Goal: Transaction & Acquisition: Download file/media

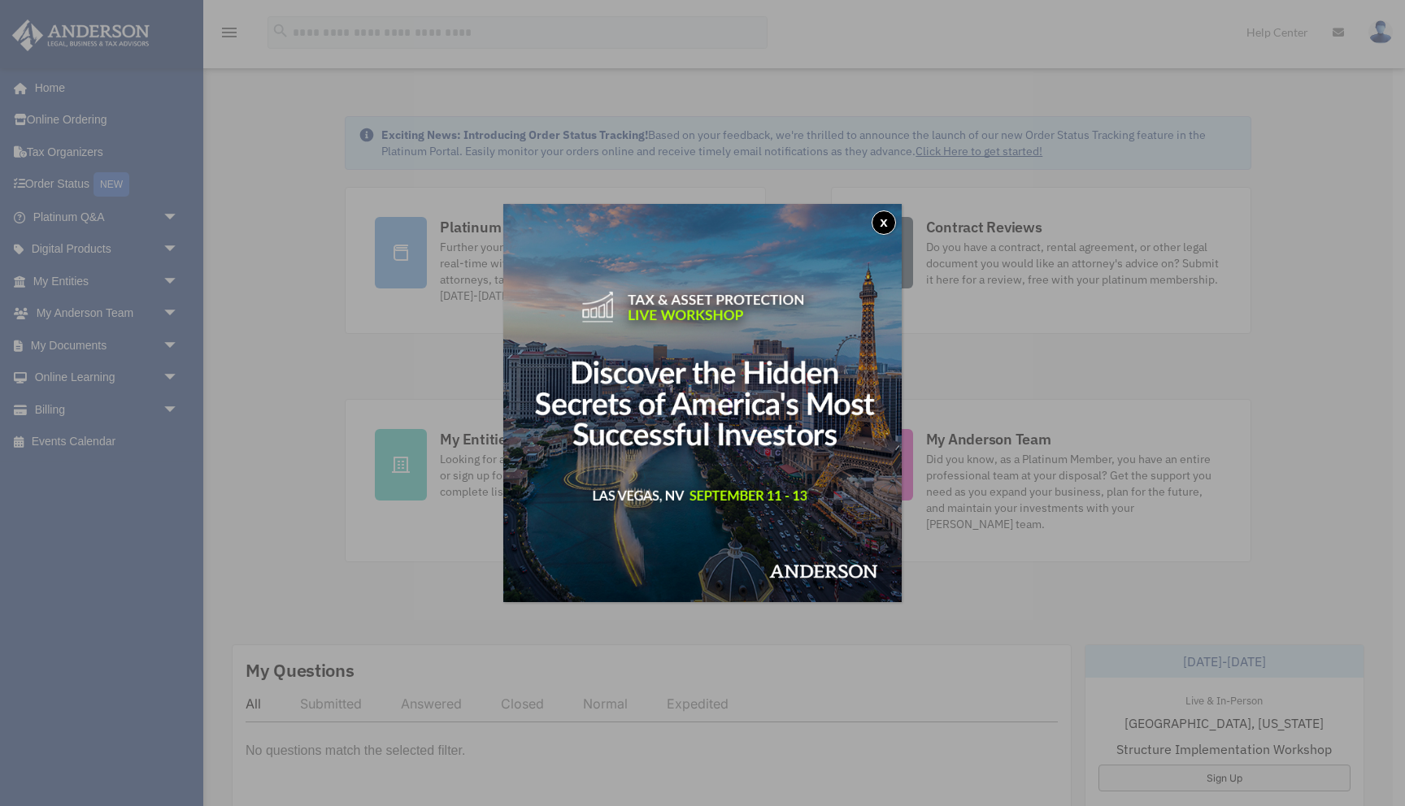
click at [884, 225] on button "x" at bounding box center [883, 223] width 24 height 24
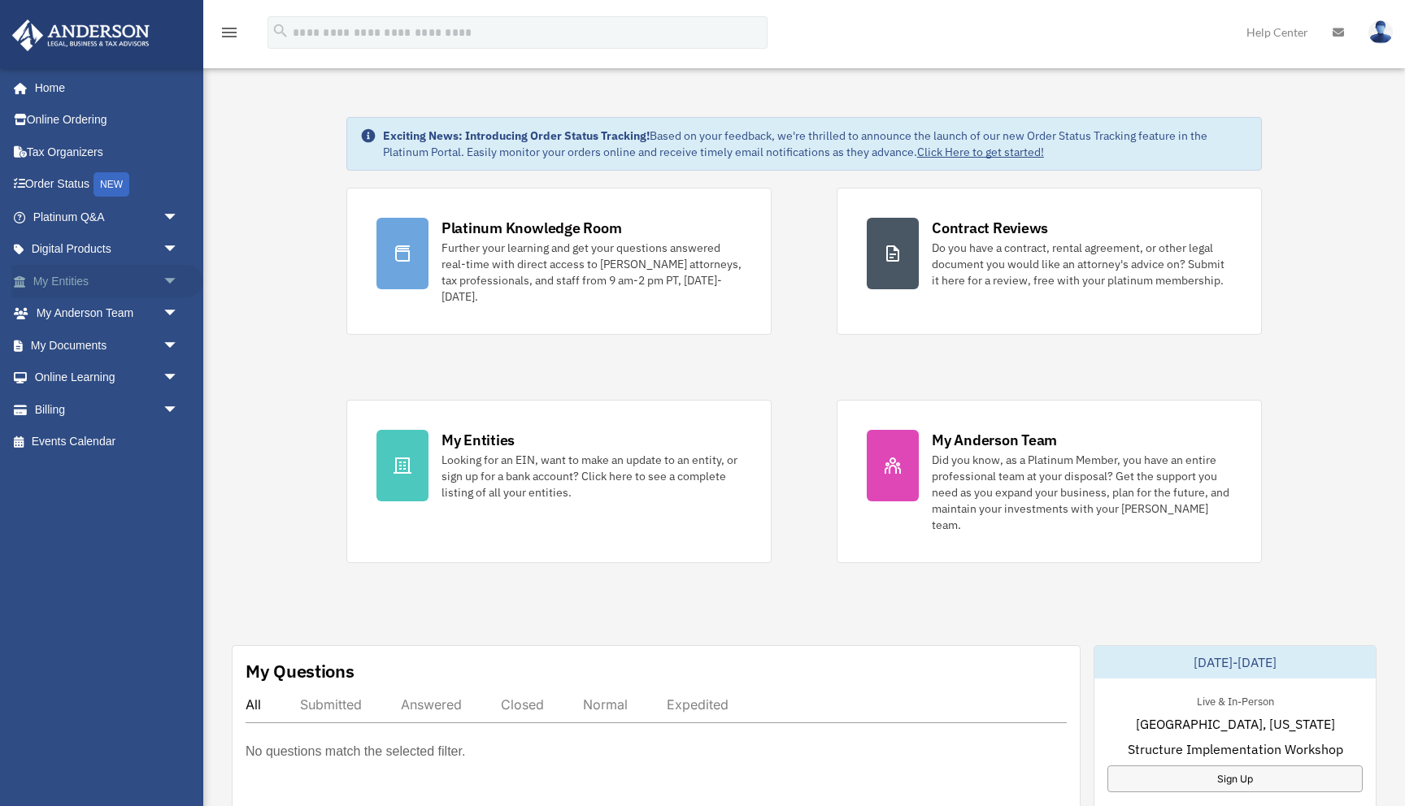
click at [101, 283] on link "My Entities arrow_drop_down" at bounding box center [107, 281] width 192 height 33
click at [173, 341] on span "arrow_drop_down" at bounding box center [179, 345] width 33 height 33
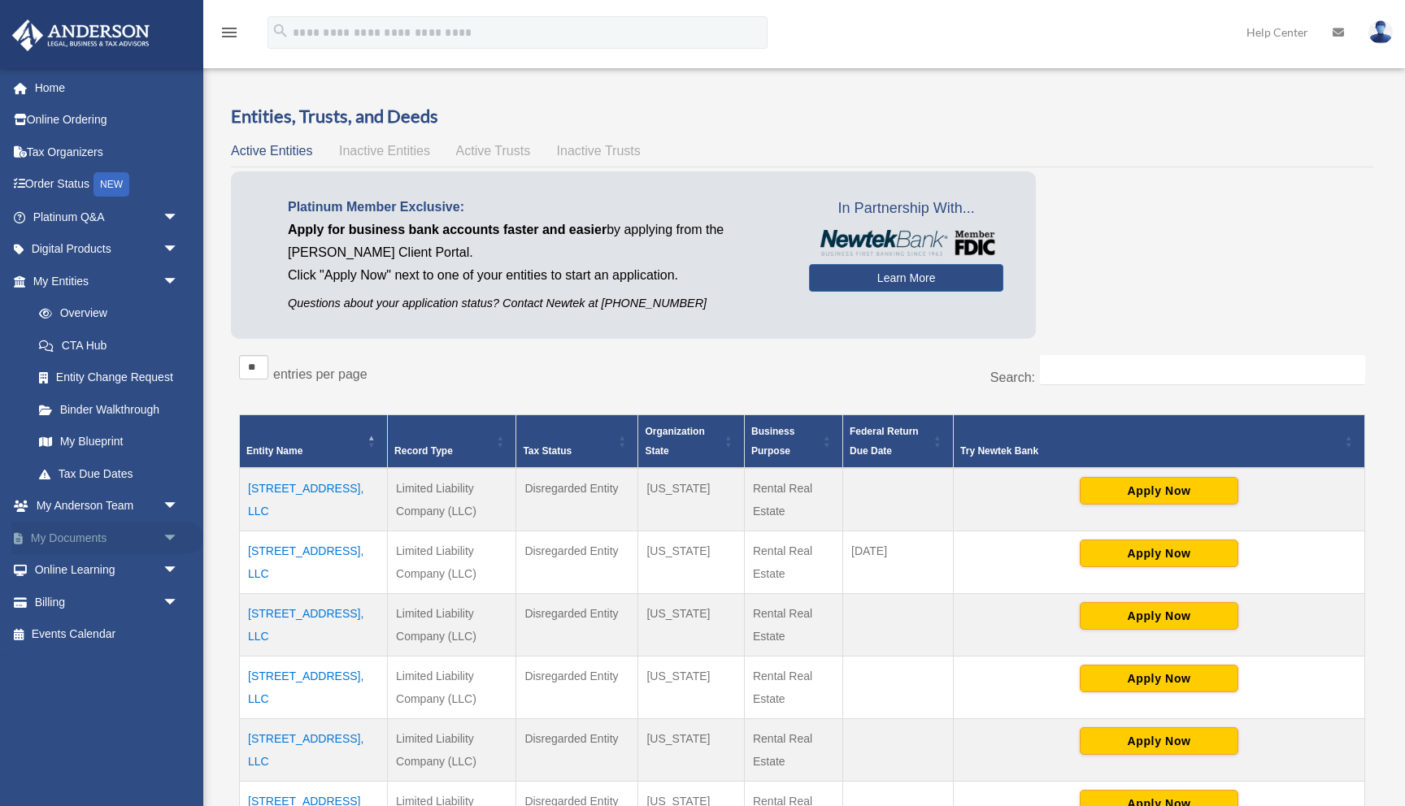
click at [61, 537] on link "My Documents arrow_drop_down" at bounding box center [107, 538] width 192 height 33
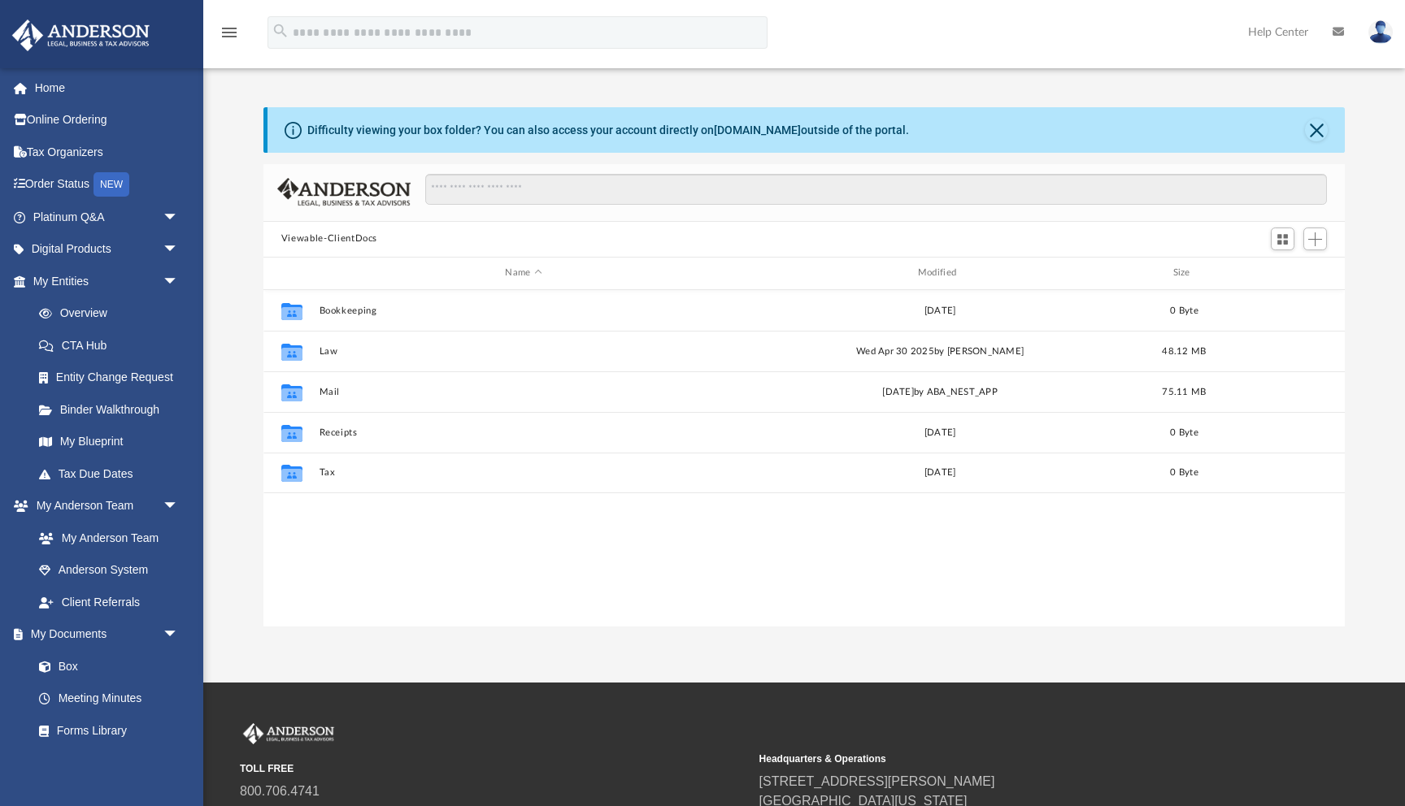
scroll to position [369, 1081]
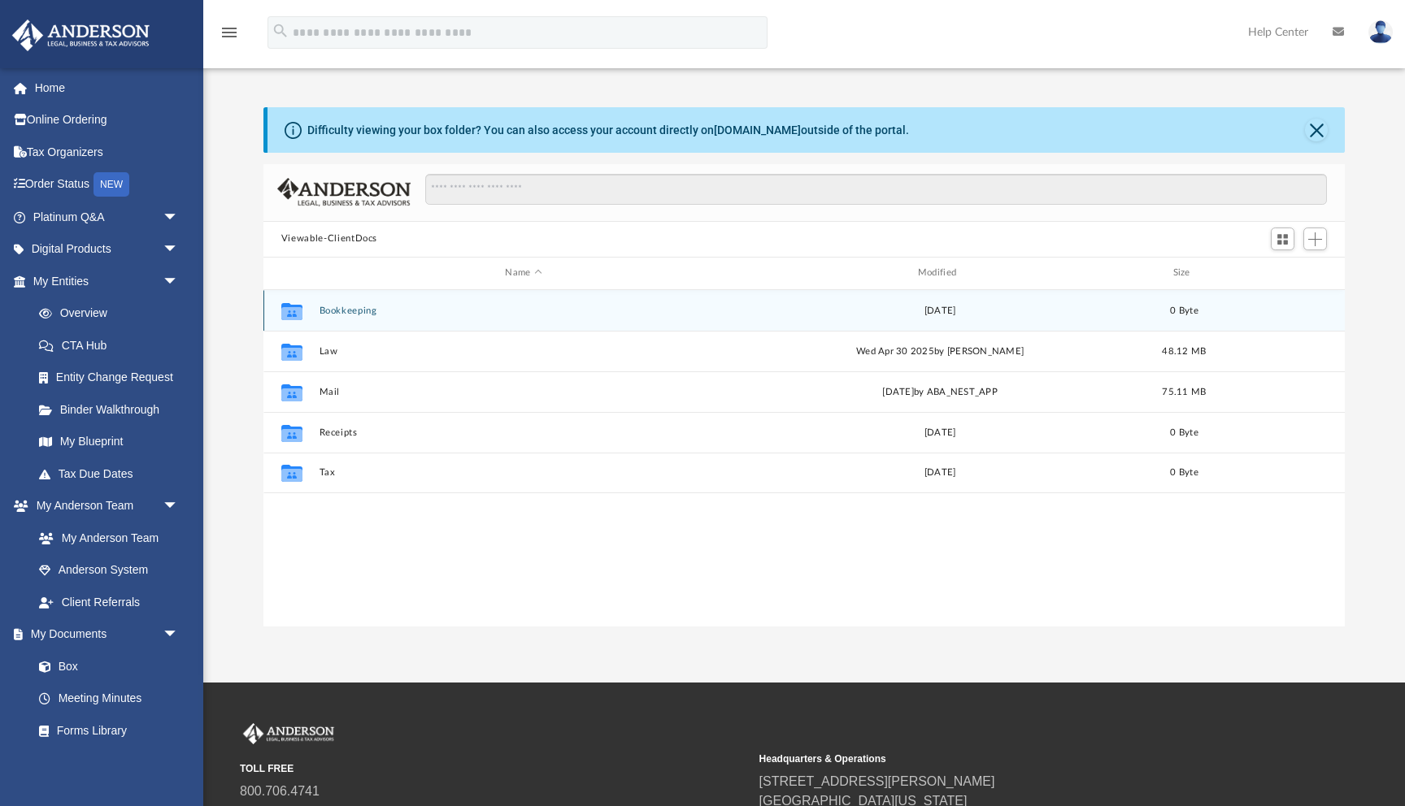
click at [354, 306] on button "Bookkeeping" at bounding box center [523, 311] width 409 height 11
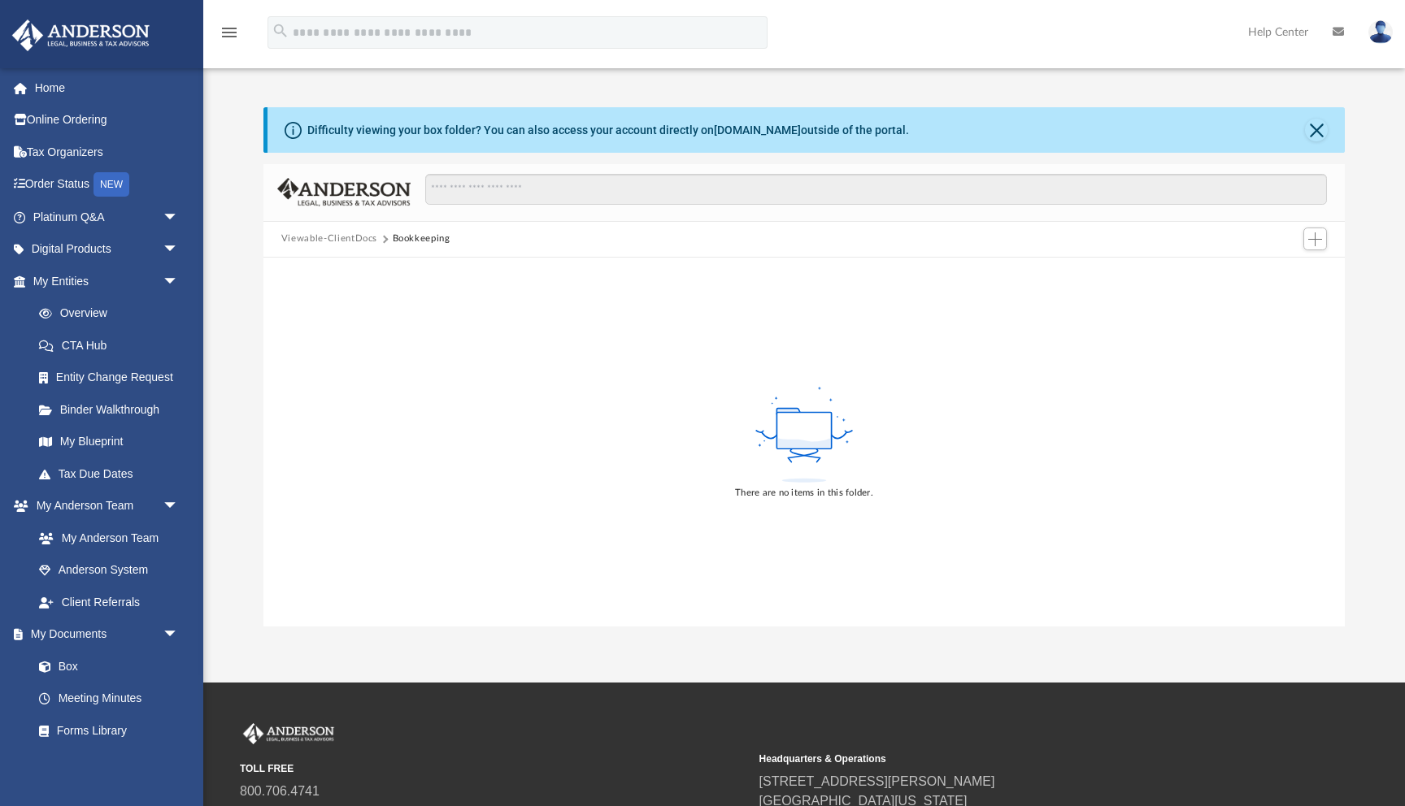
click at [306, 241] on button "Viewable-ClientDocs" at bounding box center [329, 239] width 96 height 15
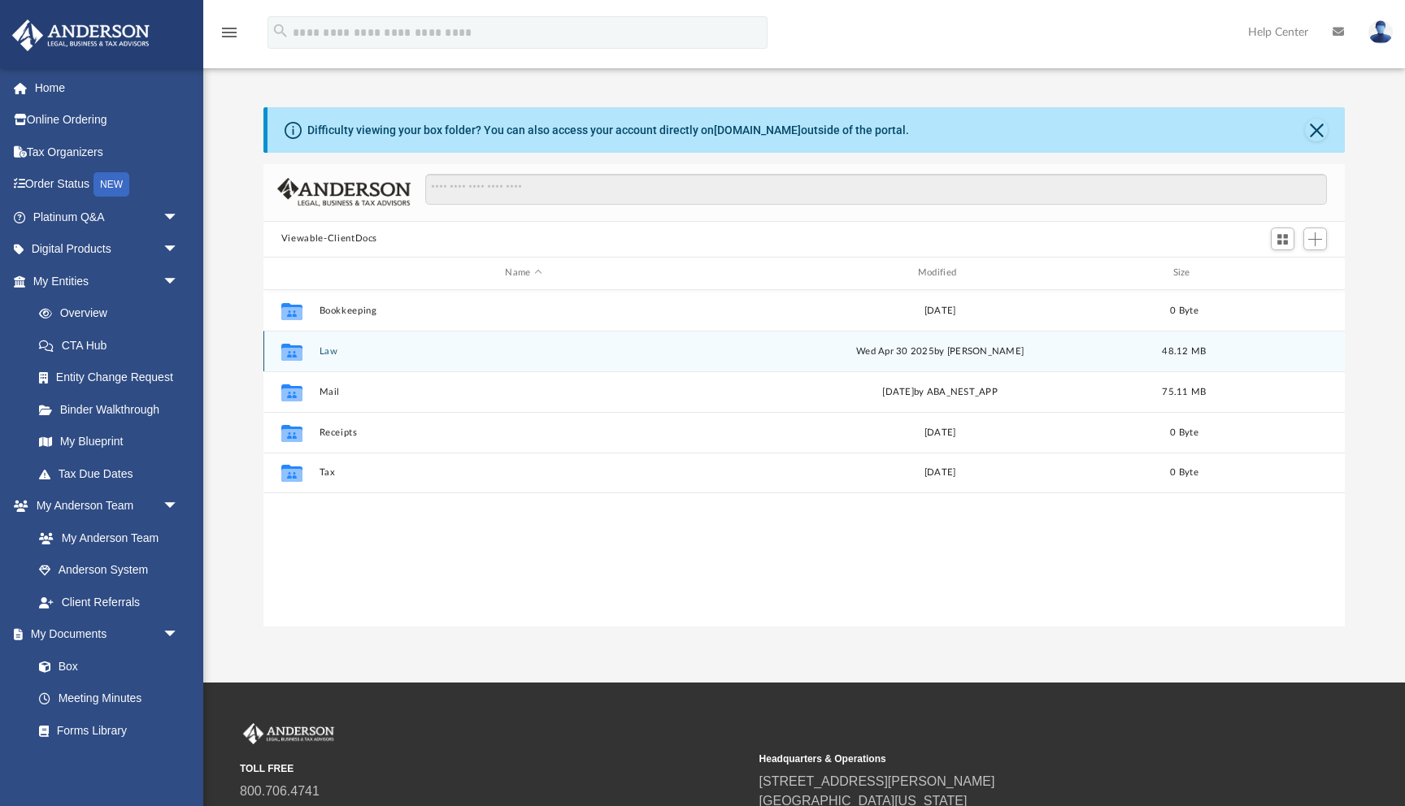
click at [324, 357] on div "Collaborated Folder Law Wed Apr 30 2025 by Gerald Higgins 48.12 MB" at bounding box center [803, 351] width 1081 height 41
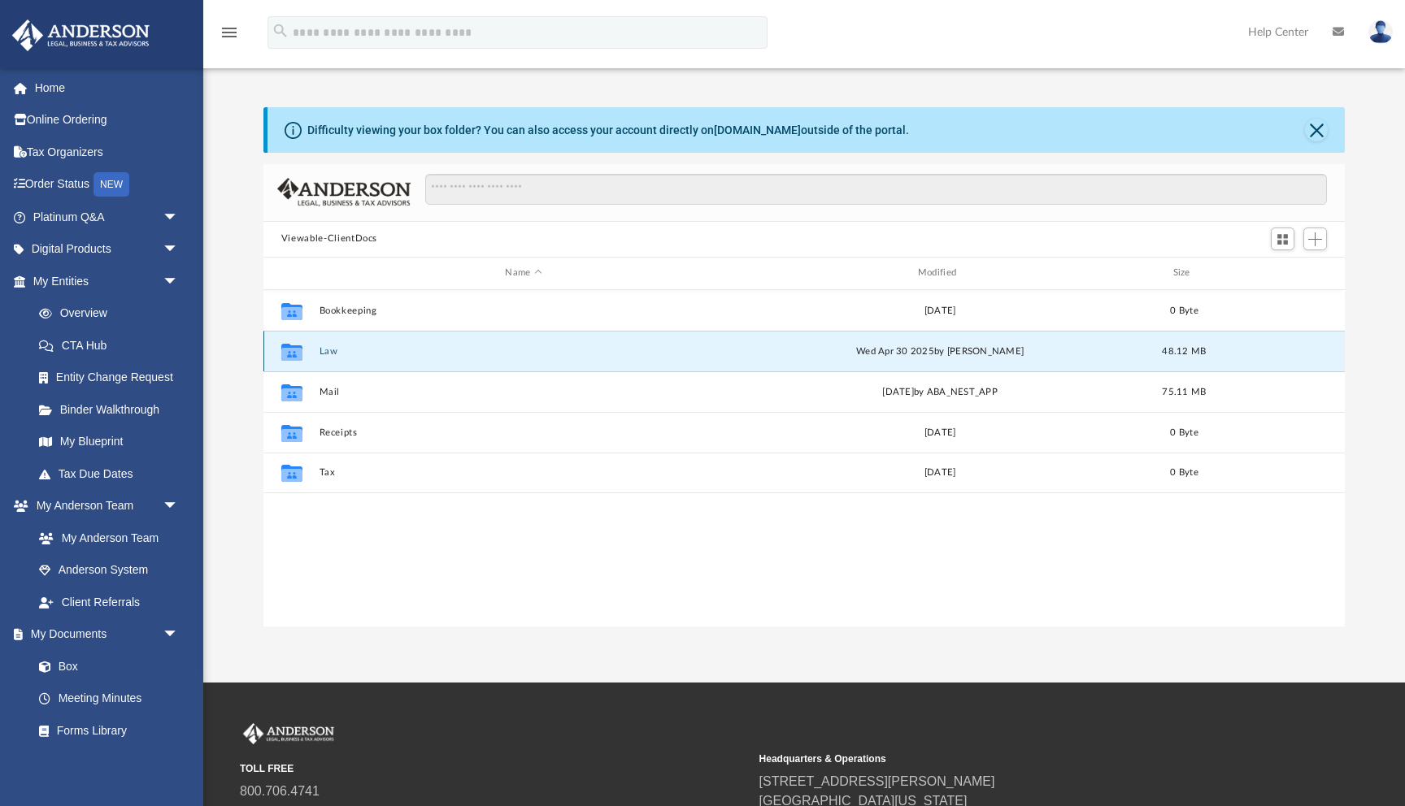
click at [324, 357] on div "Collaborated Folder Law Wed Apr 30 2025 by Gerald Higgins 48.12 MB" at bounding box center [803, 351] width 1081 height 41
click at [290, 346] on icon "grid" at bounding box center [291, 351] width 21 height 17
click at [327, 349] on button "Law" at bounding box center [523, 351] width 409 height 11
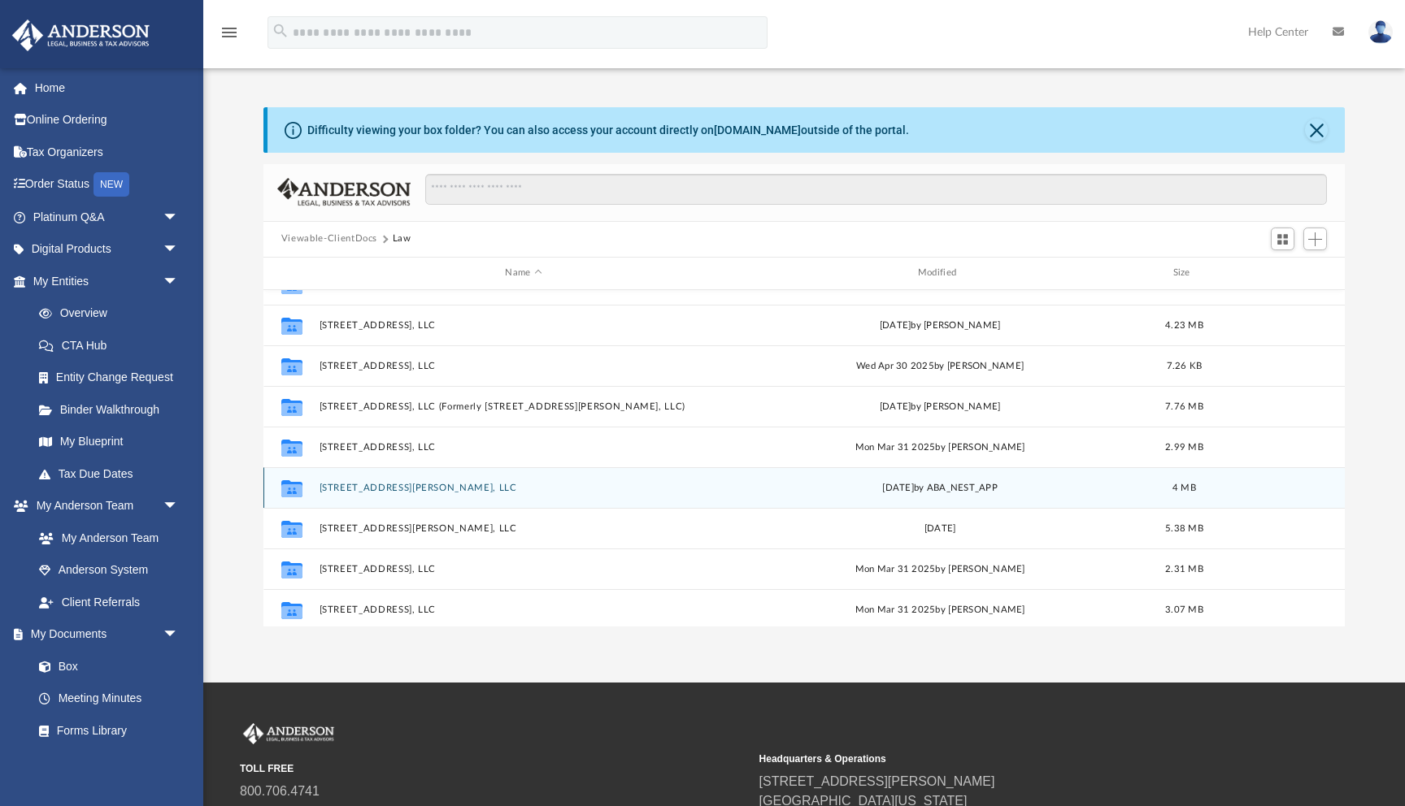
scroll to position [36, 0]
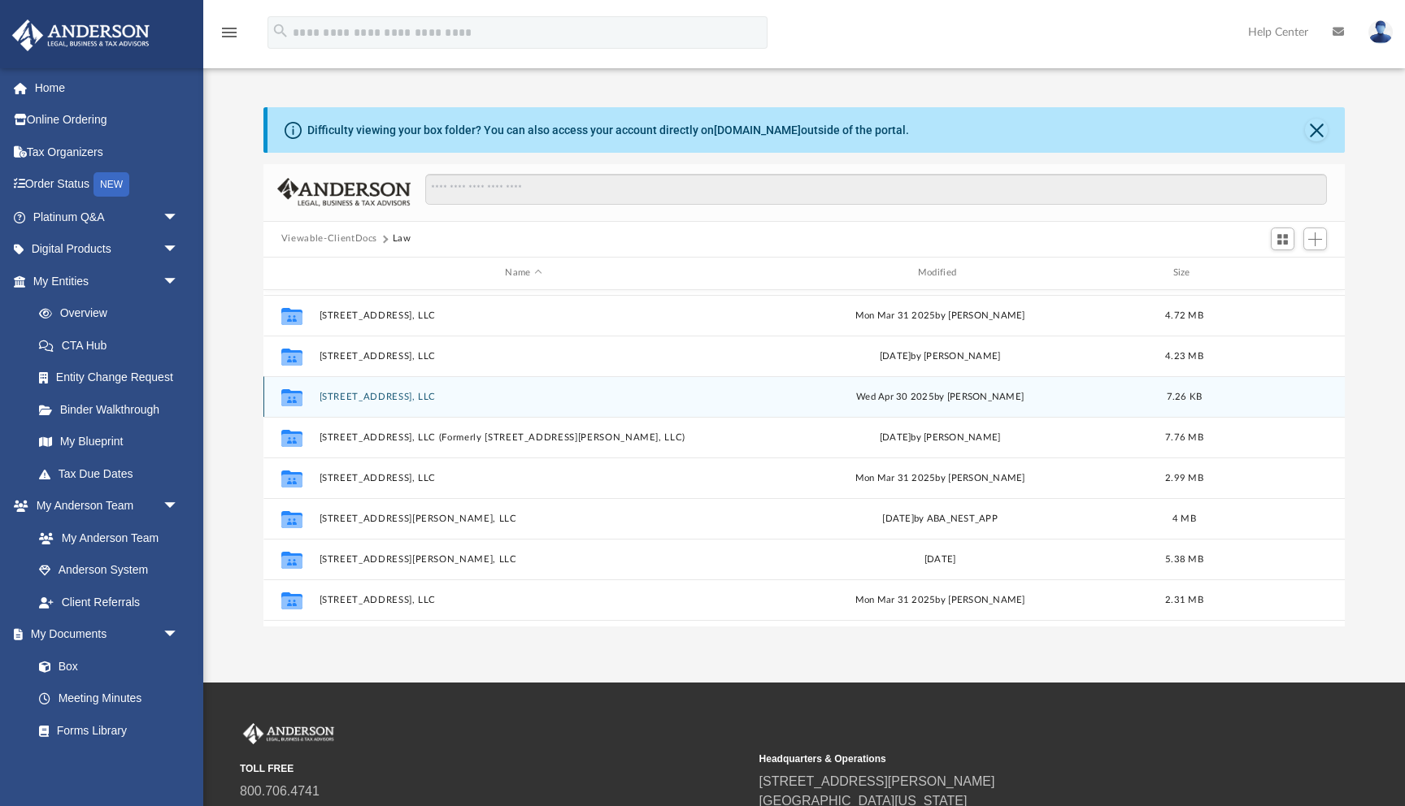
click at [361, 397] on button "[STREET_ADDRESS], LLC" at bounding box center [523, 397] width 409 height 11
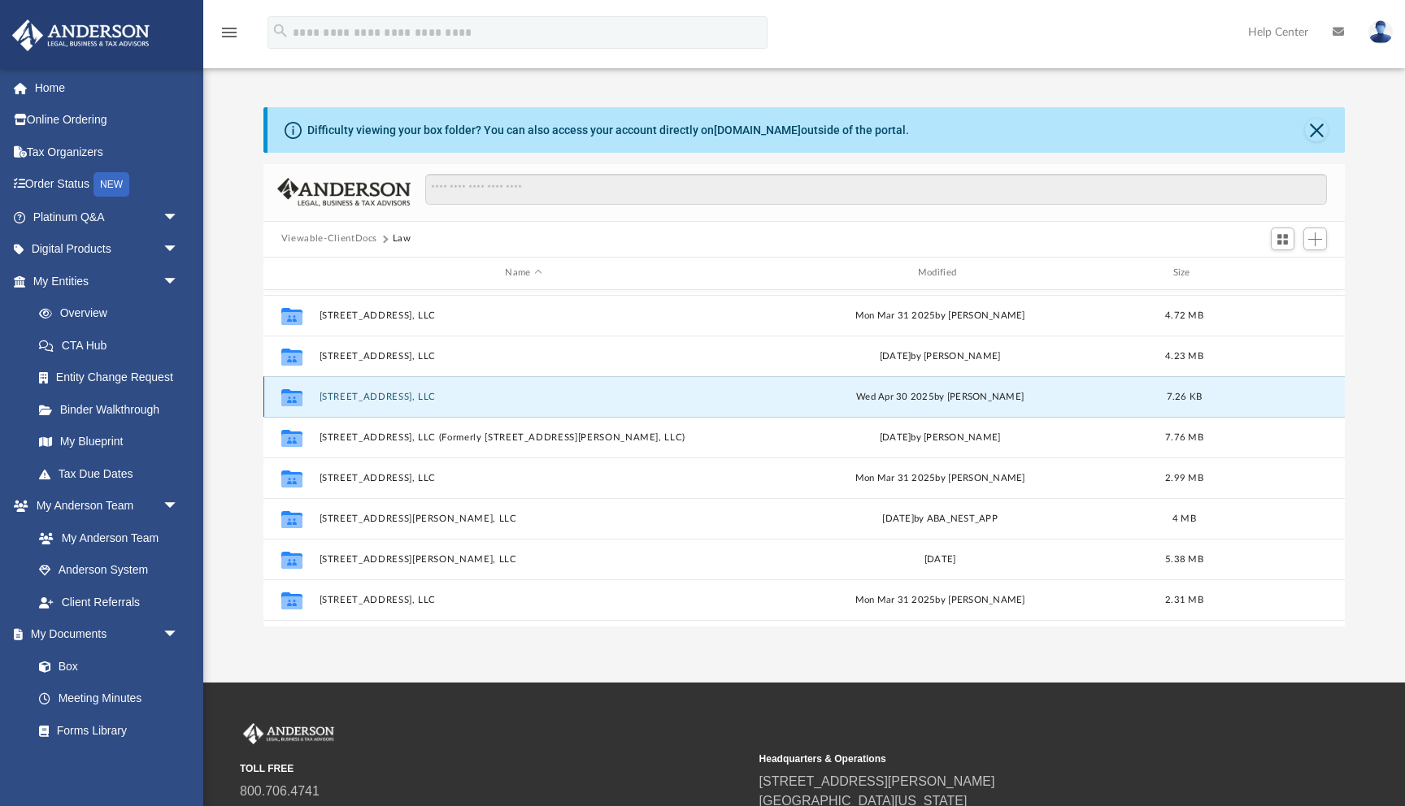
click at [361, 397] on button "[STREET_ADDRESS], LLC" at bounding box center [523, 397] width 409 height 11
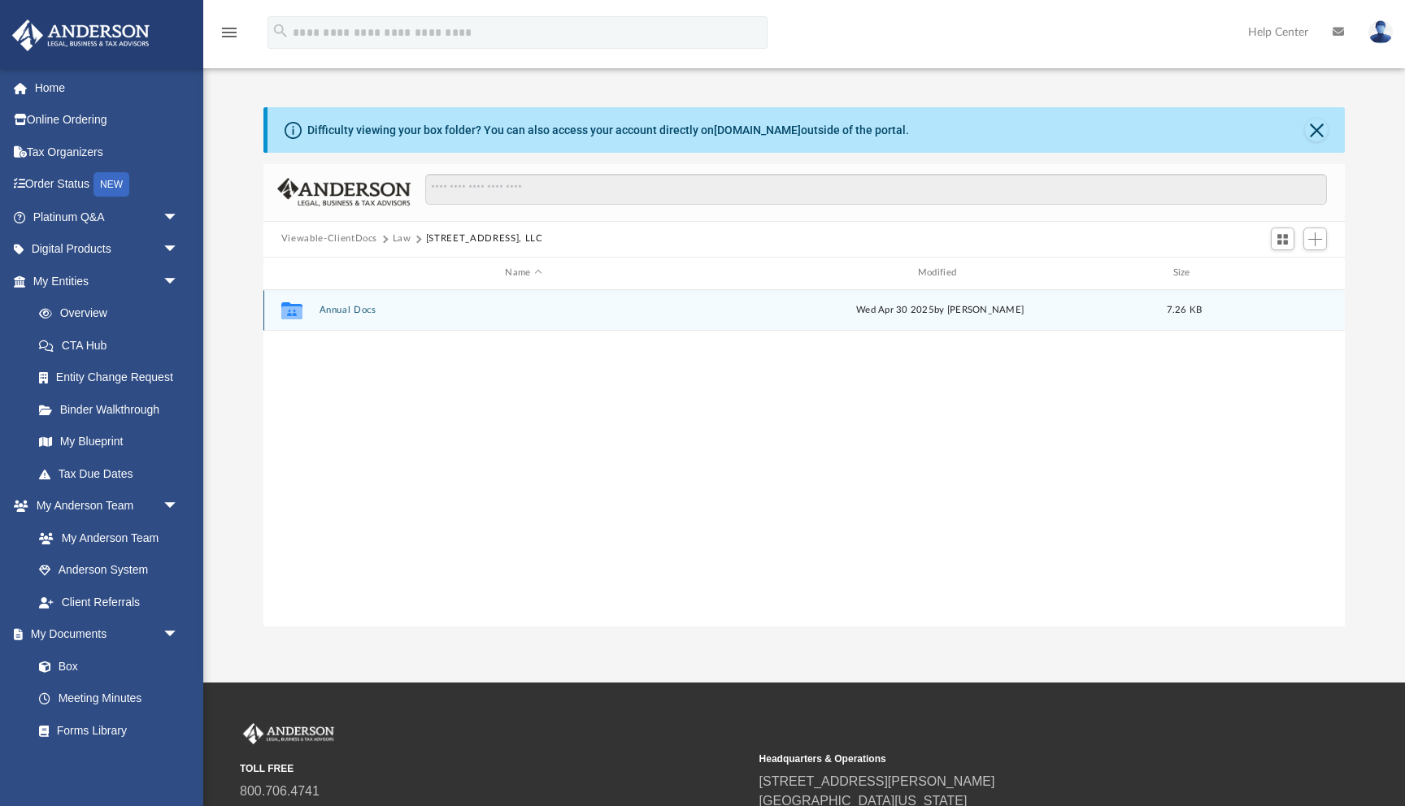
click at [321, 310] on button "Annual Docs" at bounding box center [523, 310] width 409 height 11
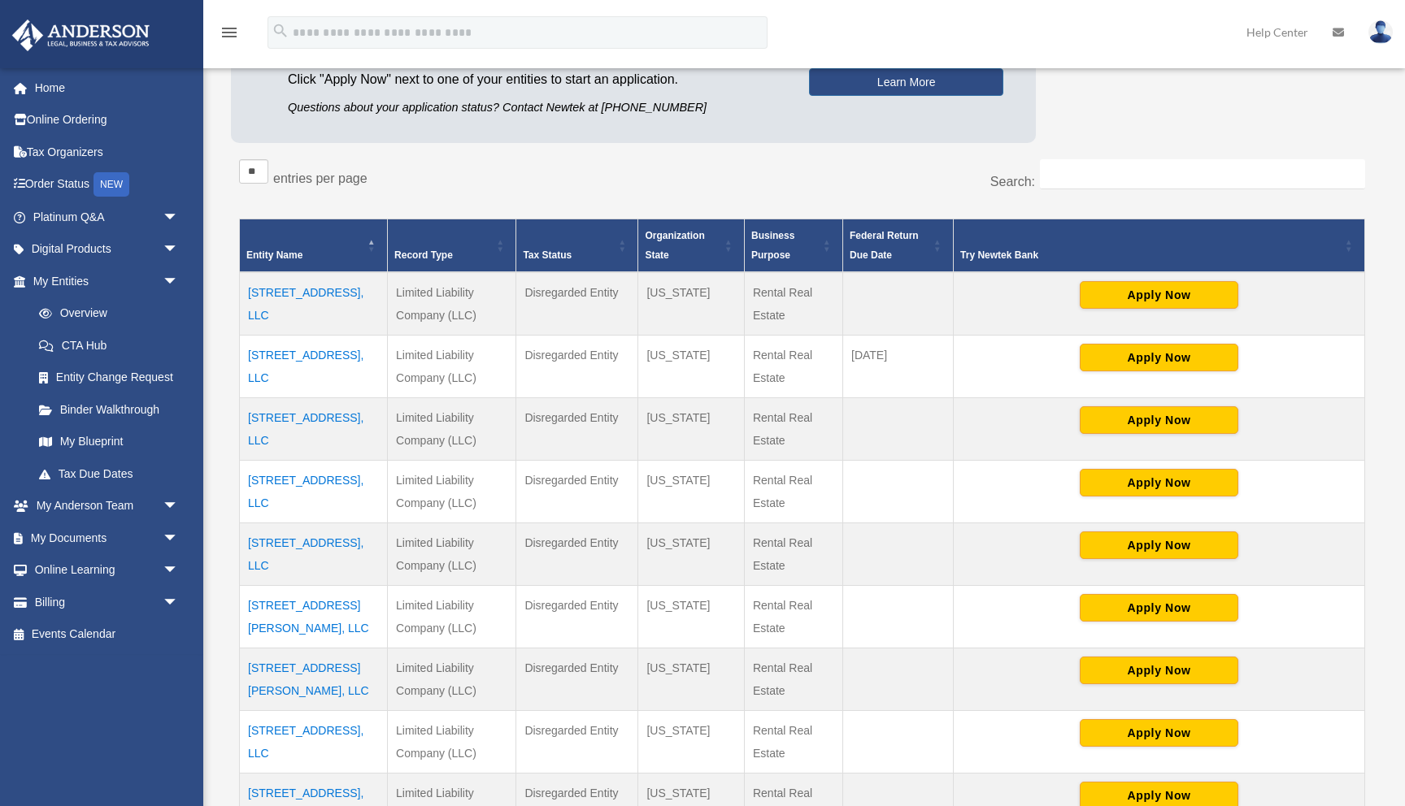
scroll to position [199, 0]
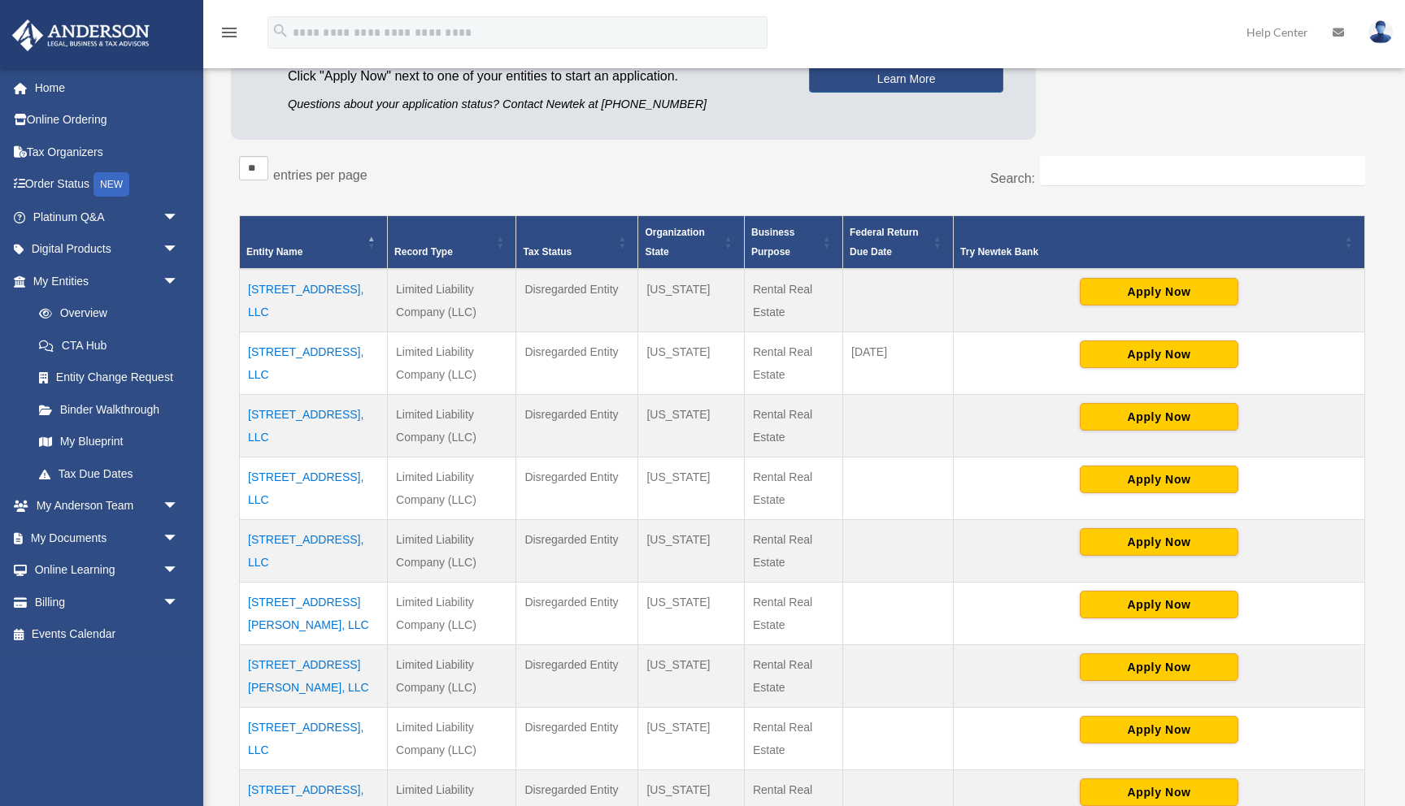
click at [325, 477] on td "[STREET_ADDRESS], LLC" at bounding box center [314, 489] width 148 height 63
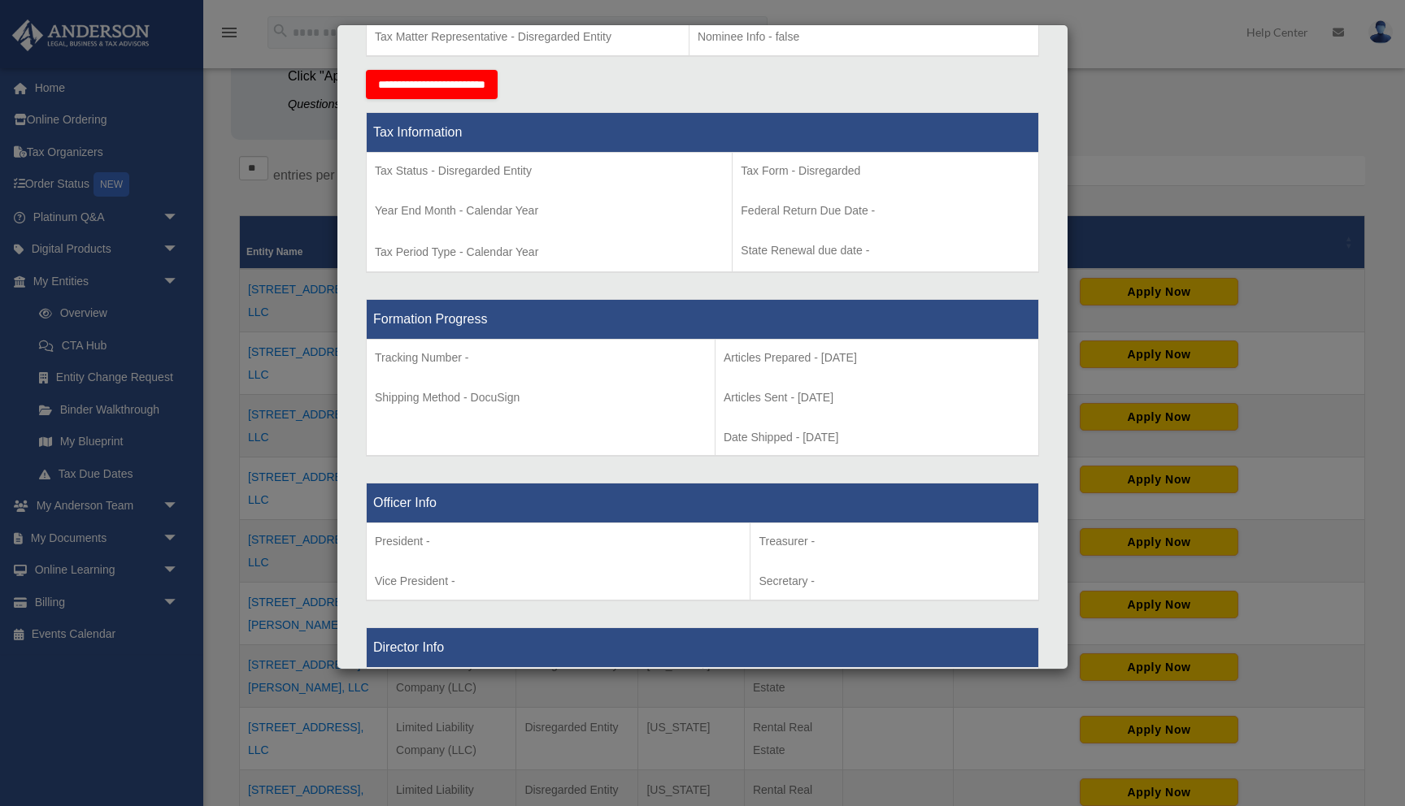
scroll to position [0, 0]
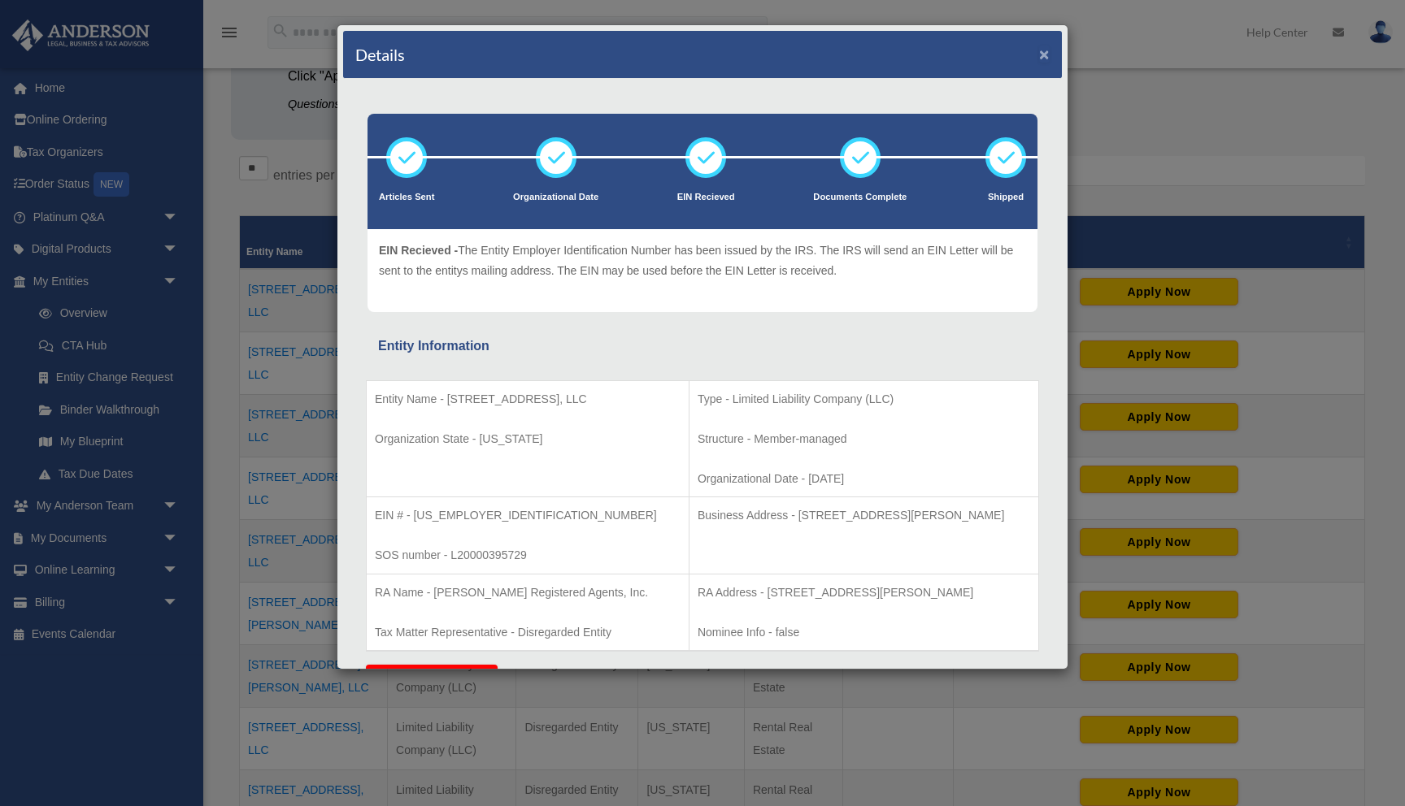
click at [1046, 60] on button "×" at bounding box center [1044, 54] width 11 height 17
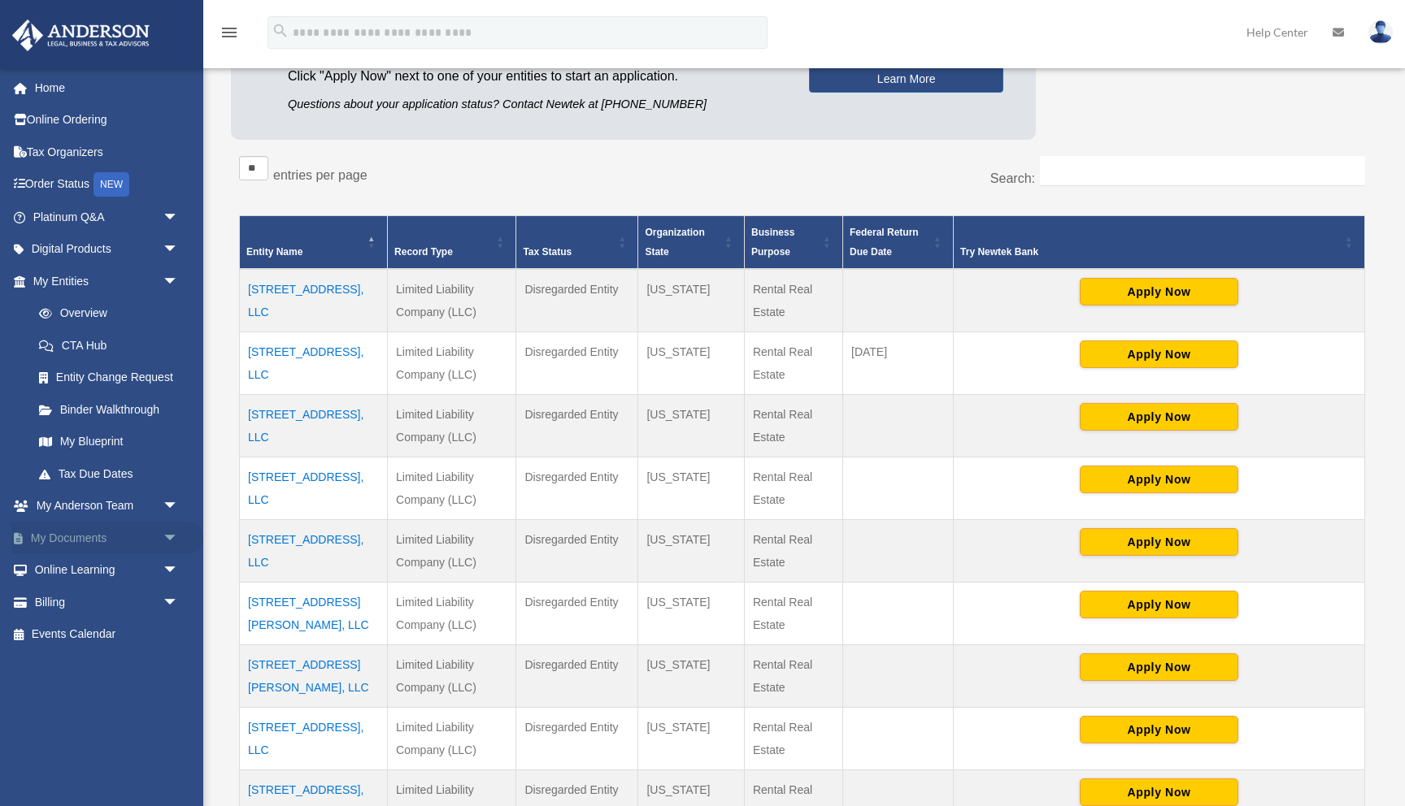
click at [80, 539] on link "My Documents arrow_drop_down" at bounding box center [107, 538] width 192 height 33
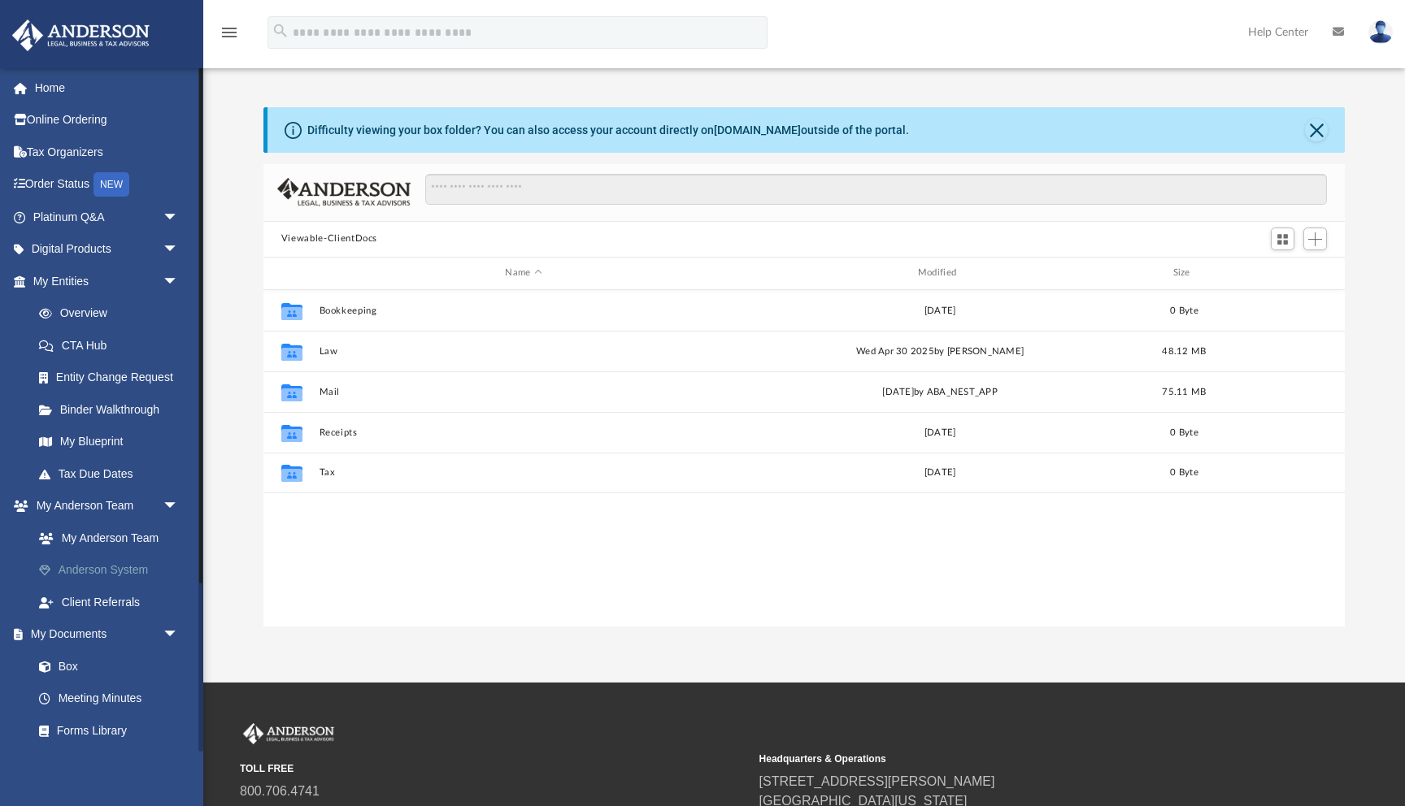
scroll to position [369, 1081]
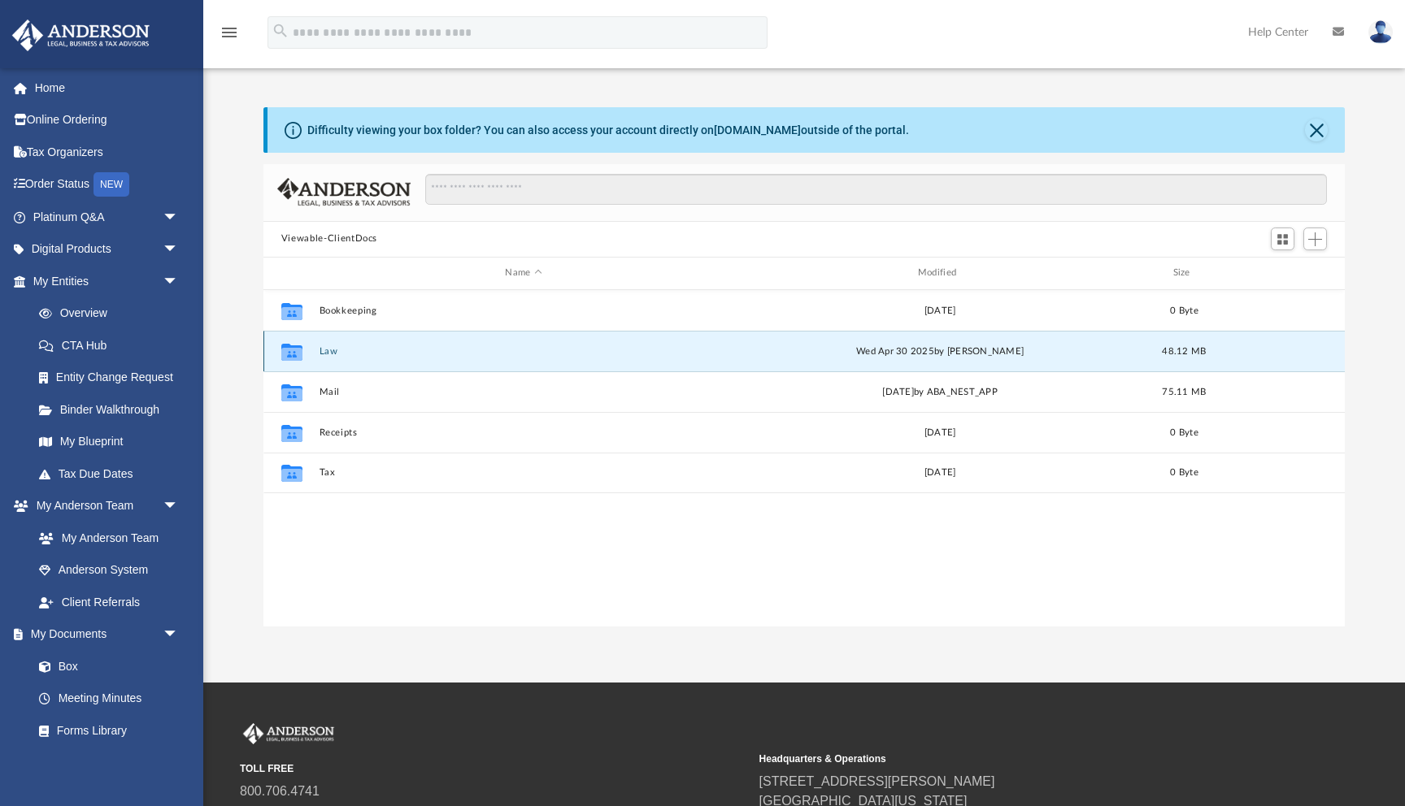
click at [326, 350] on button "Law" at bounding box center [523, 351] width 409 height 11
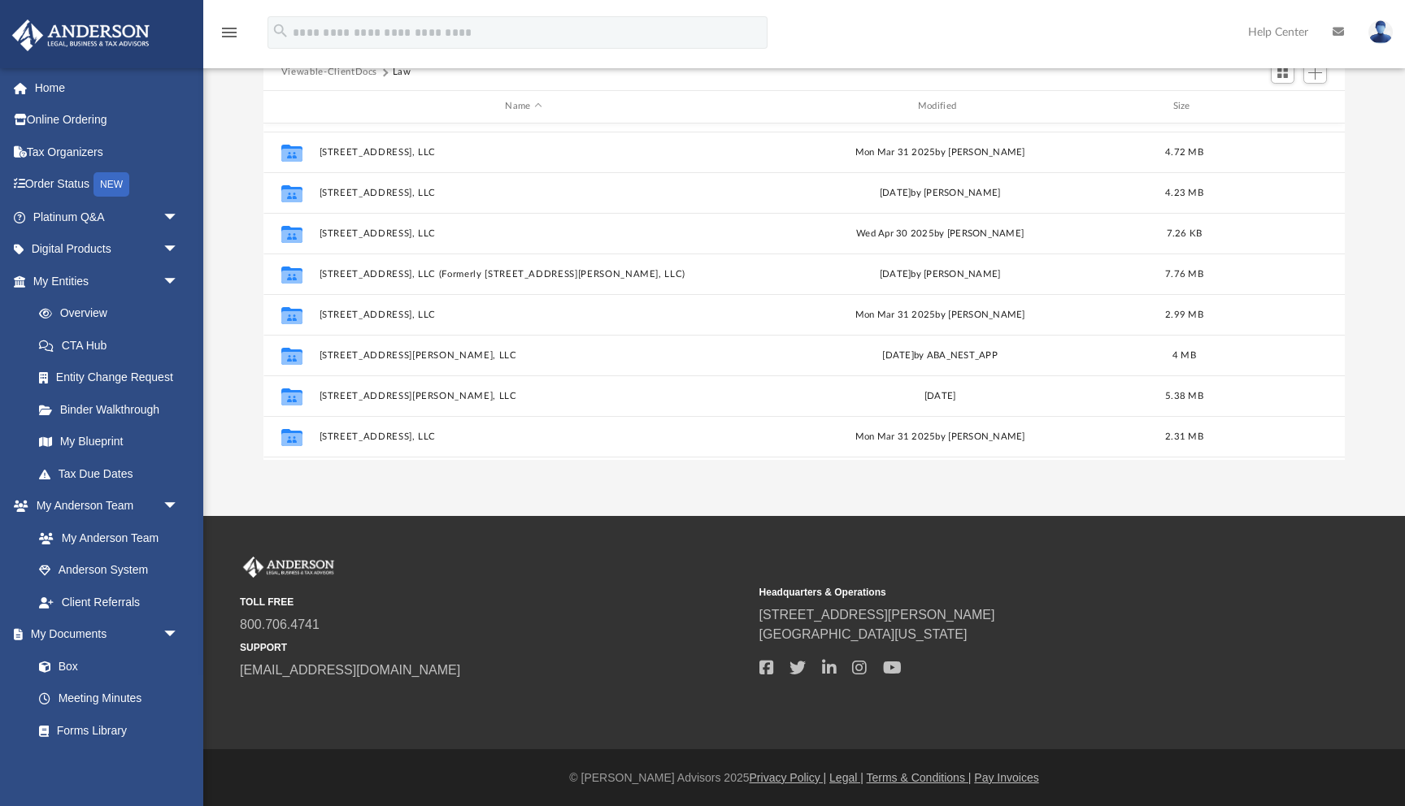
scroll to position [22, 0]
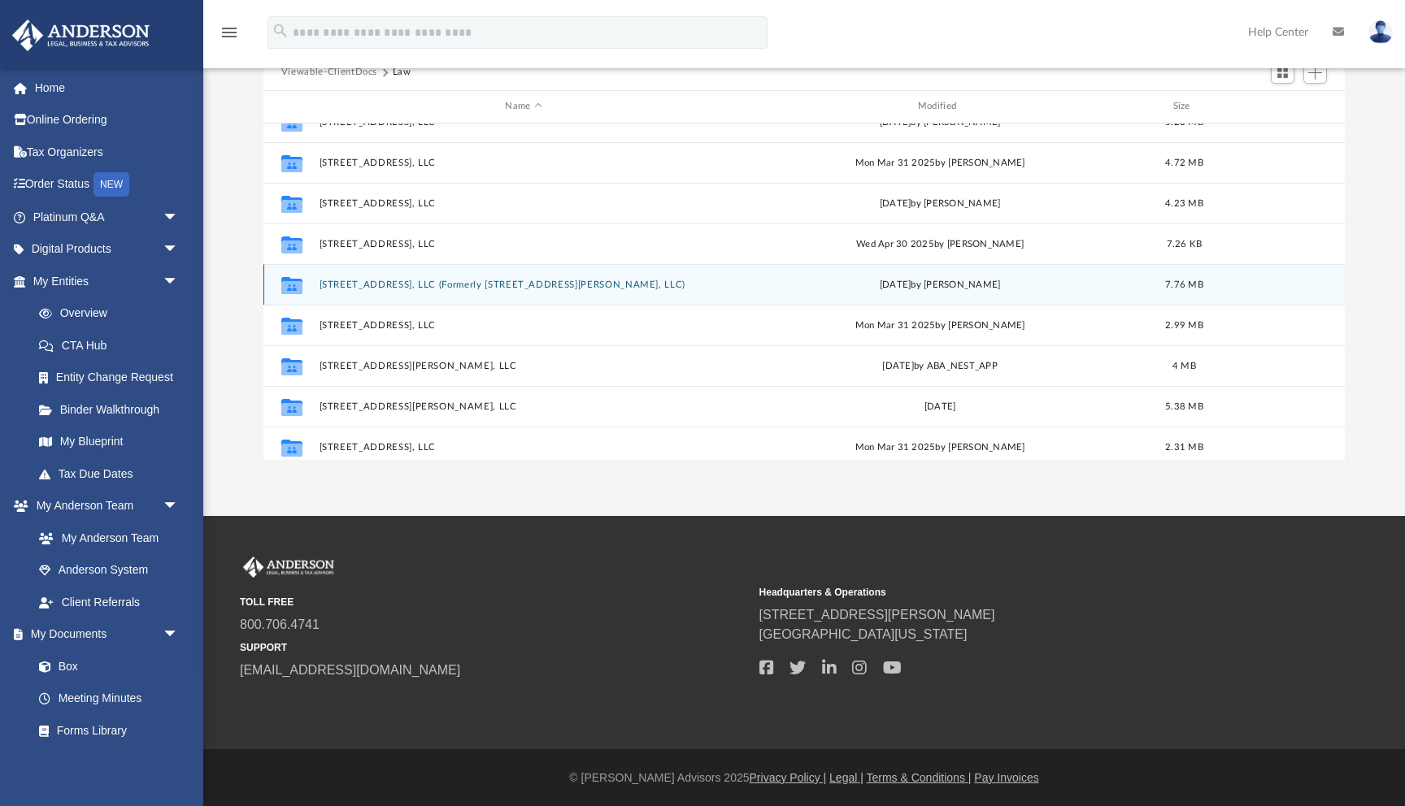
click at [411, 282] on button "[STREET_ADDRESS], LLC (Formerly [STREET_ADDRESS][PERSON_NAME], LLC)" at bounding box center [523, 285] width 409 height 11
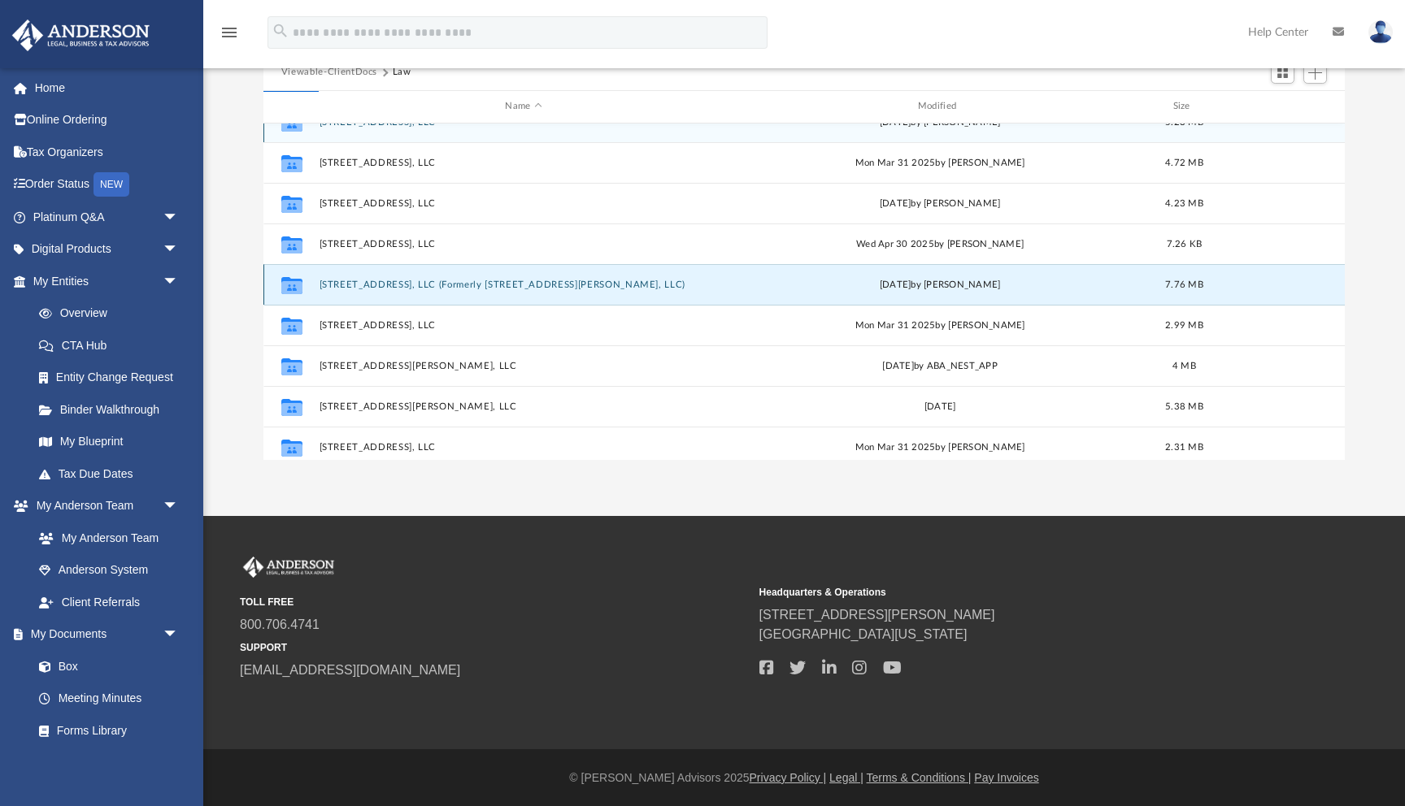
scroll to position [0, 0]
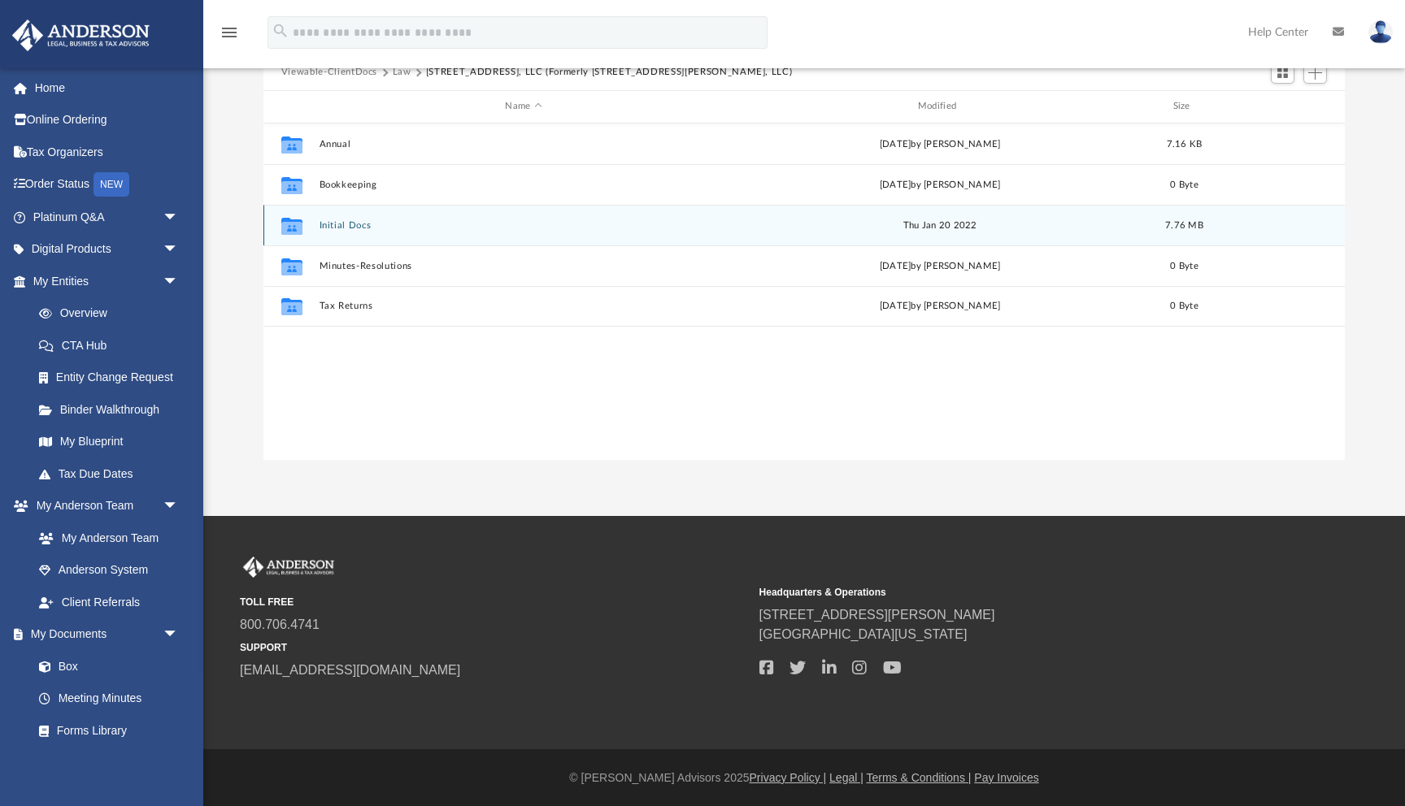
click at [343, 220] on button "Initial Docs" at bounding box center [523, 225] width 409 height 11
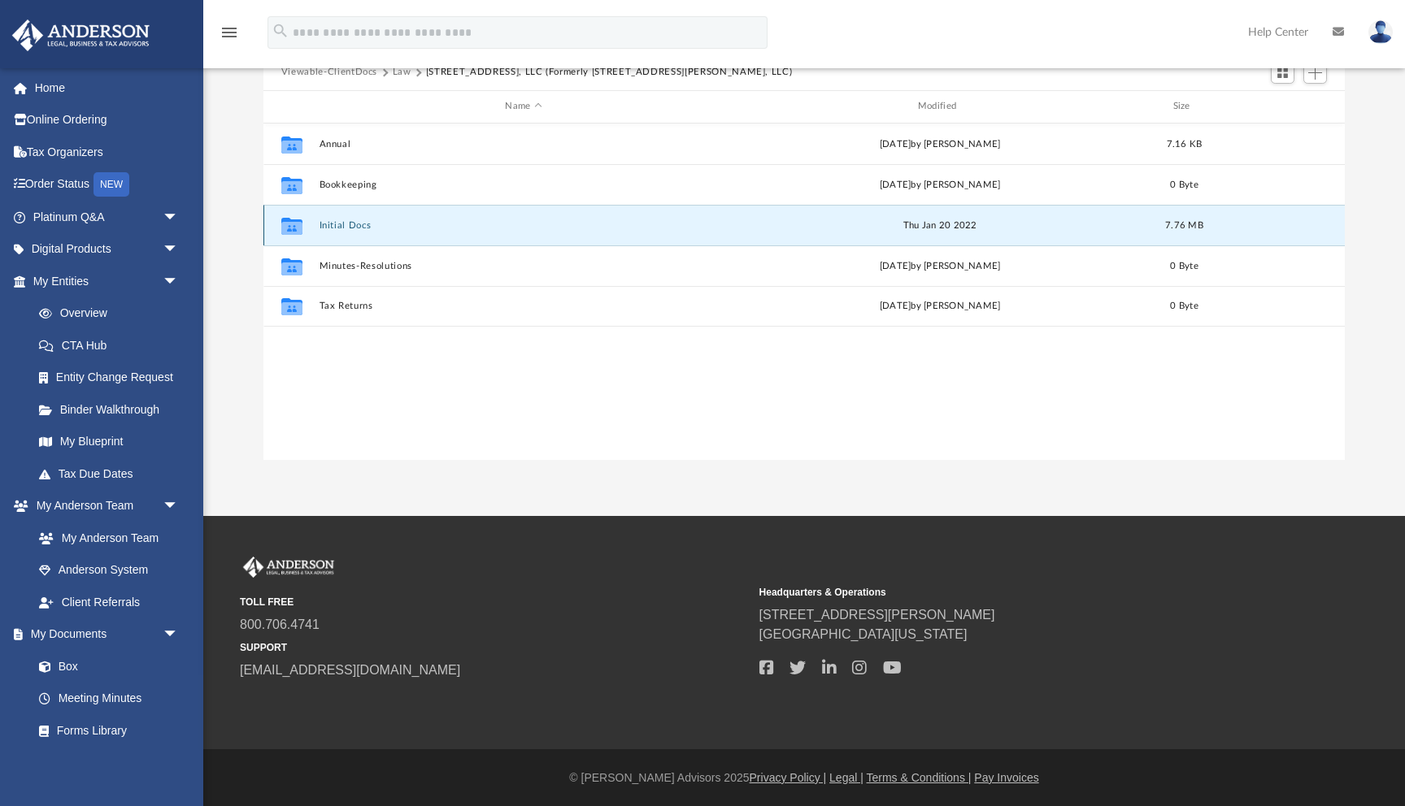
click at [343, 220] on button "Initial Docs" at bounding box center [523, 225] width 409 height 11
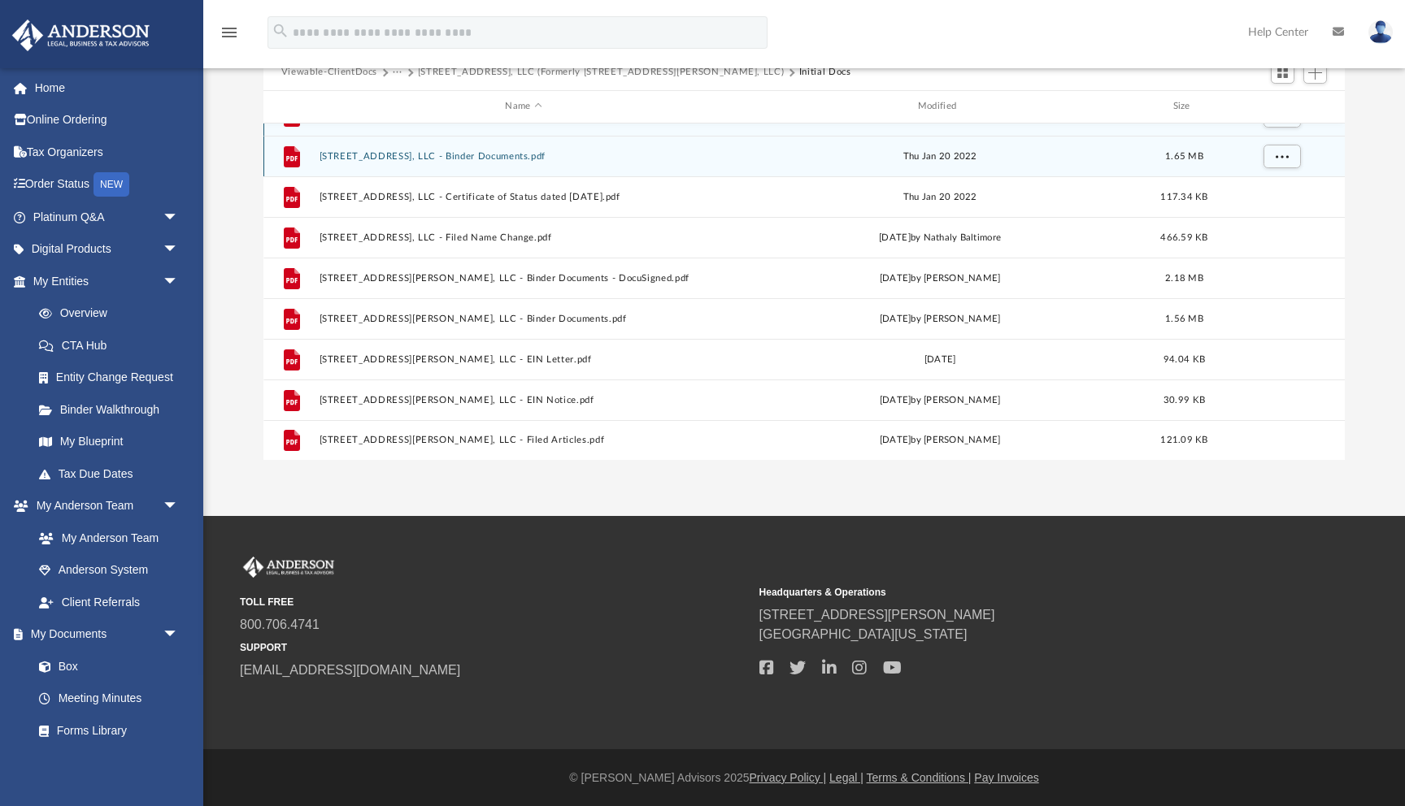
scroll to position [27, 0]
click at [492, 155] on button "[STREET_ADDRESS], LLC - Binder Documents.pdf" at bounding box center [523, 158] width 409 height 11
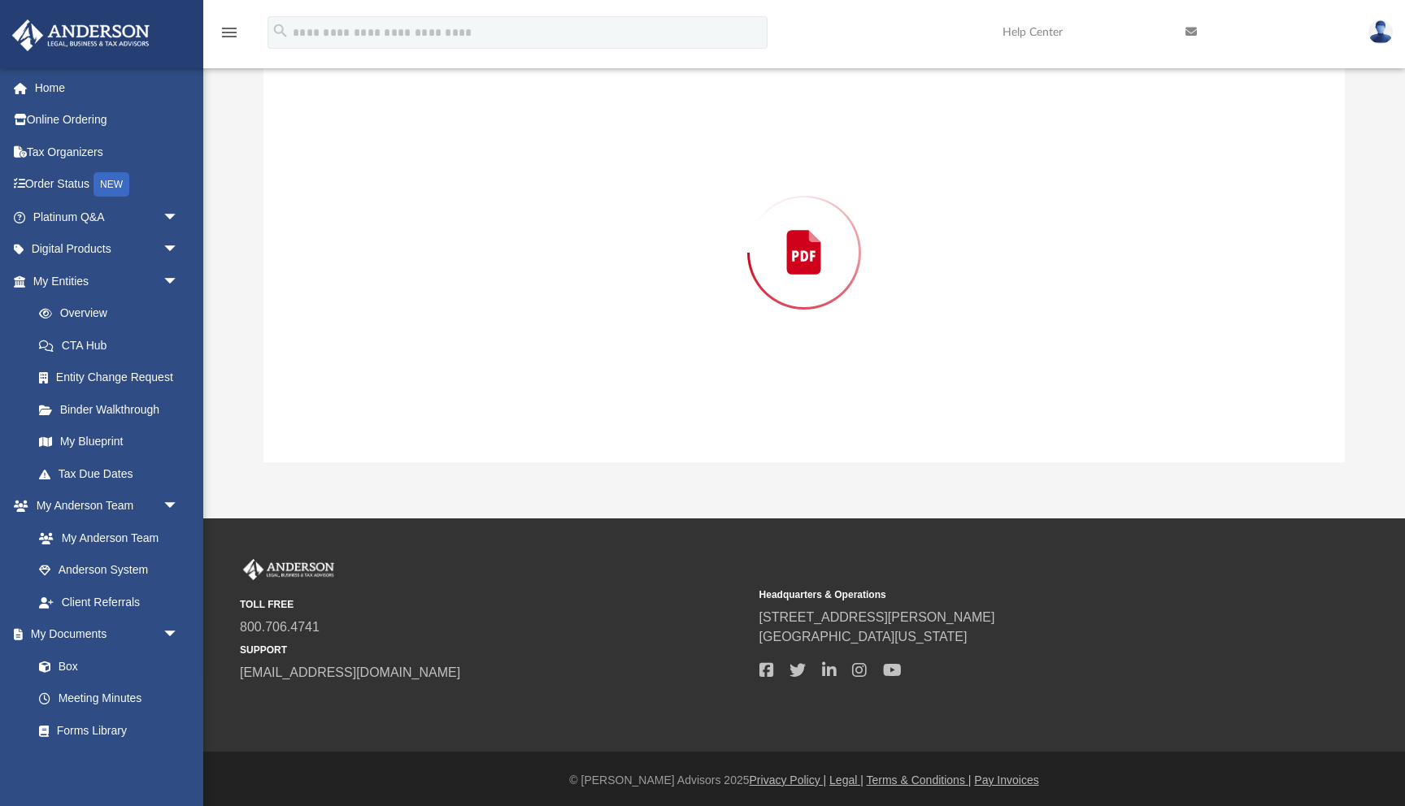
click at [492, 155] on div "Preview" at bounding box center [803, 252] width 1081 height 419
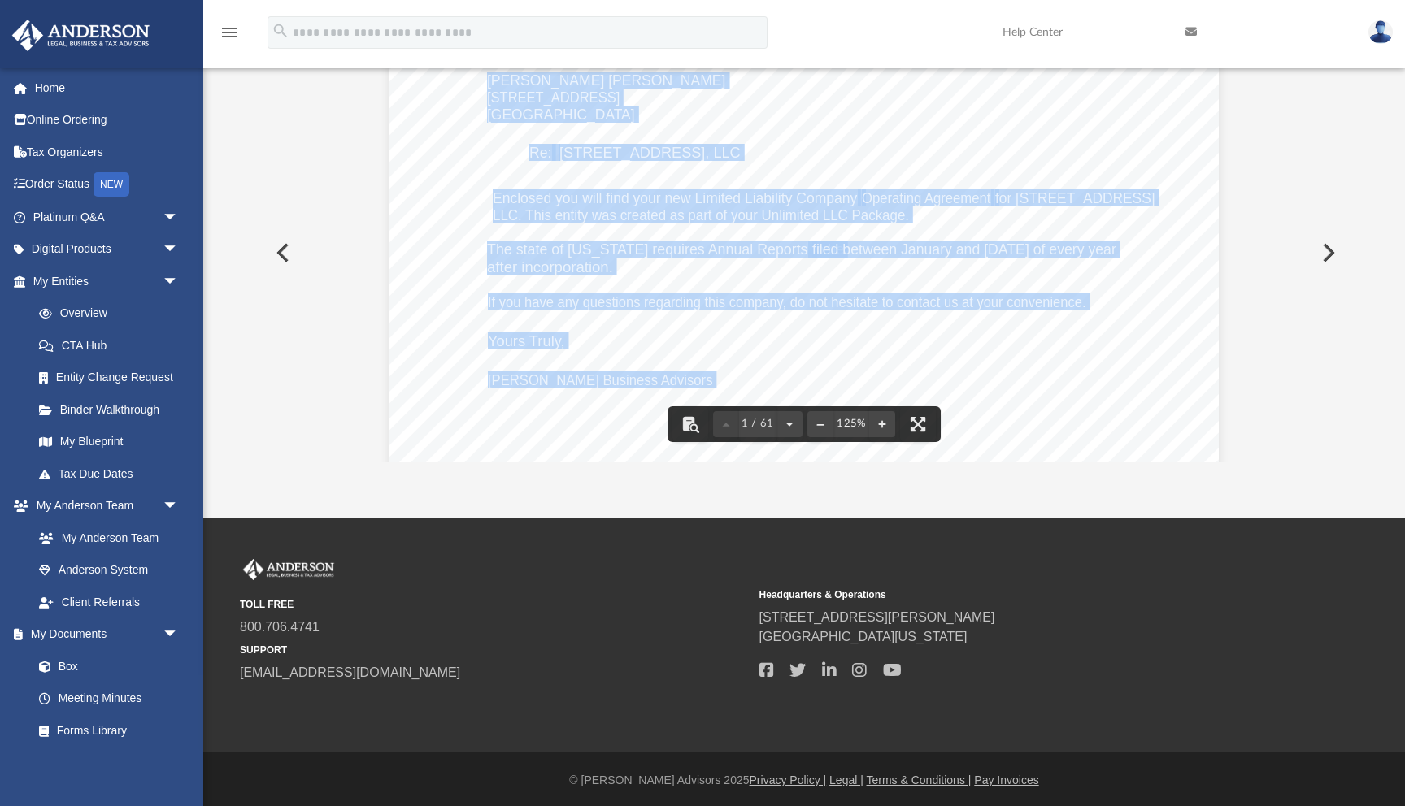
scroll to position [0, 0]
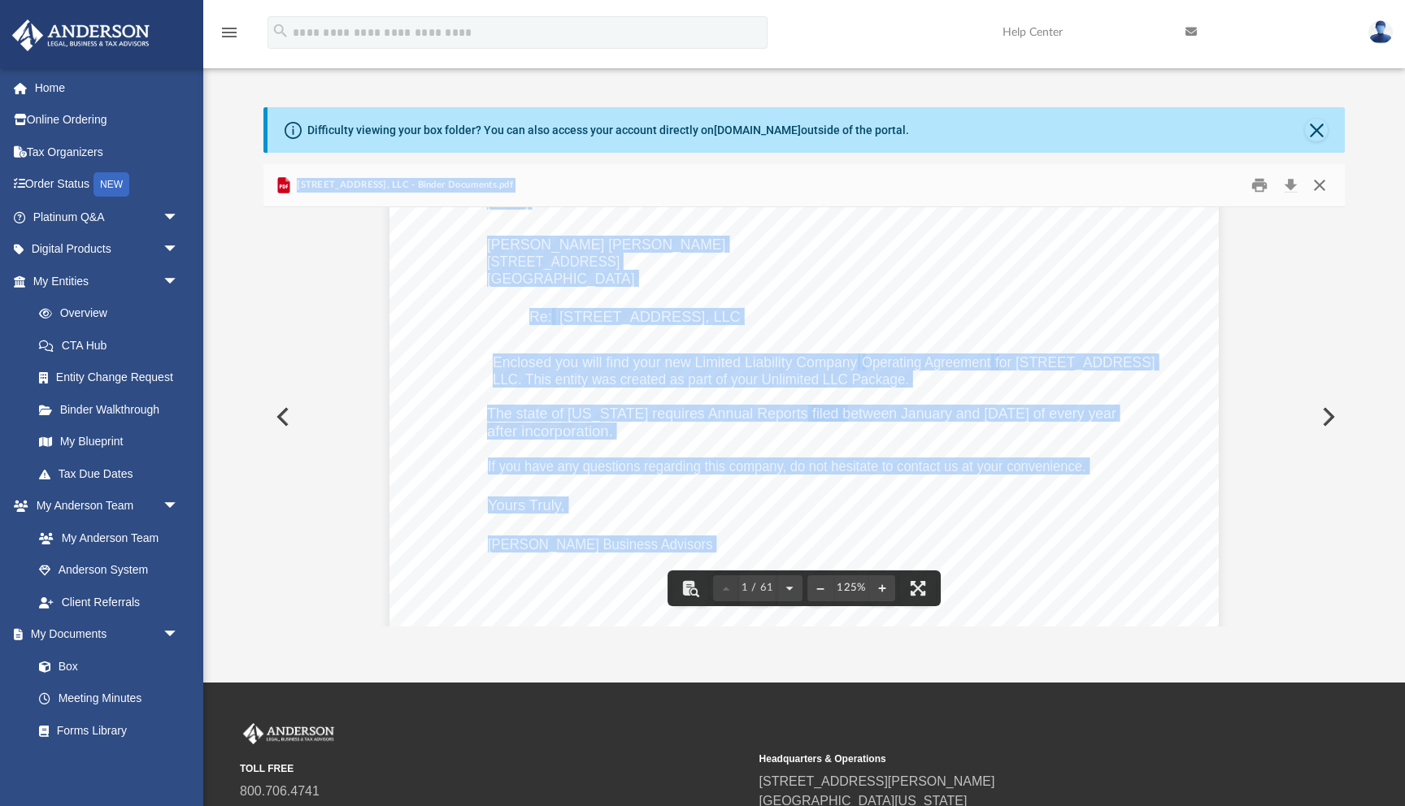
click at [1320, 186] on button "Close" at bounding box center [1319, 184] width 29 height 25
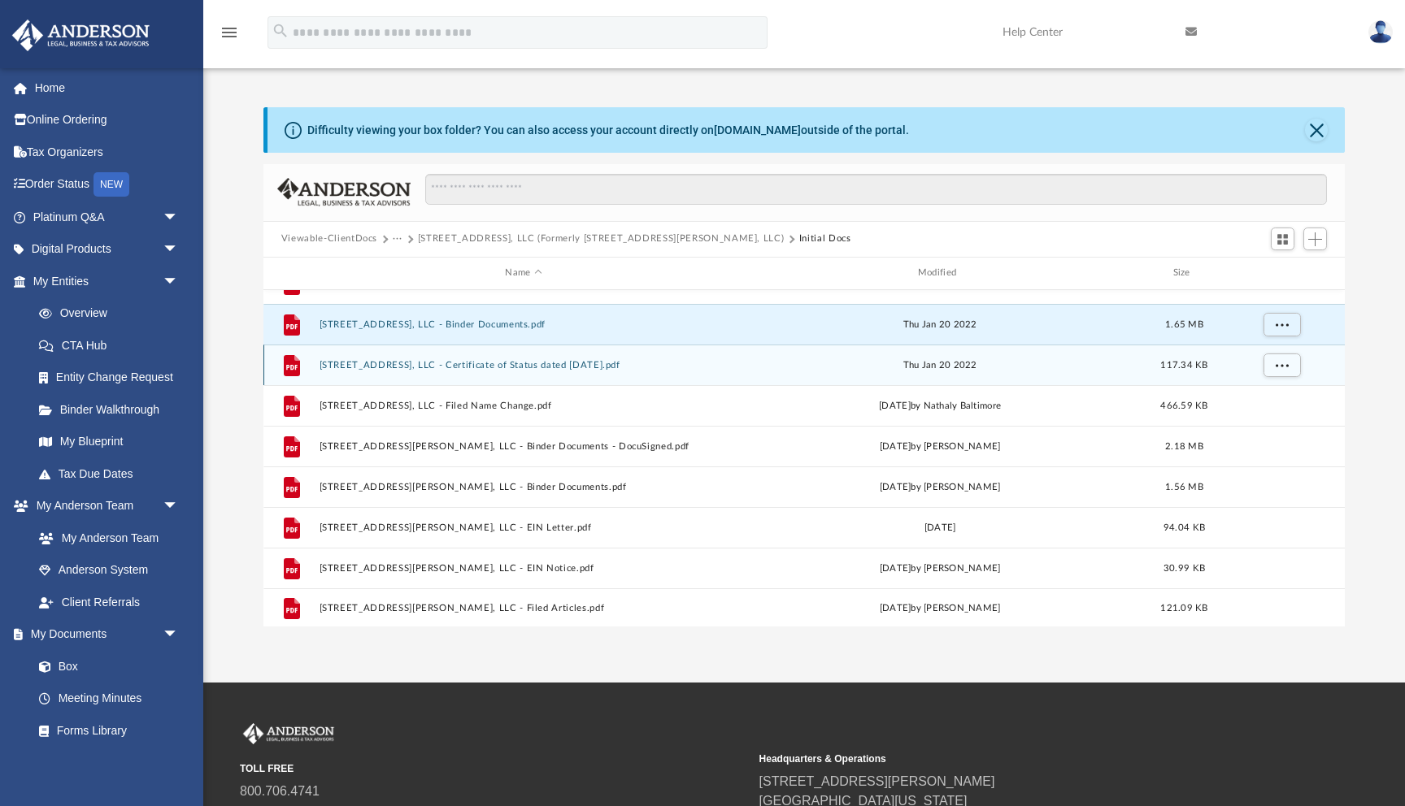
click at [495, 369] on div "File [STREET_ADDRESS], LLC - Certificate of Status dated [DATE].pdf [DATE] 117.…" at bounding box center [803, 365] width 1081 height 41
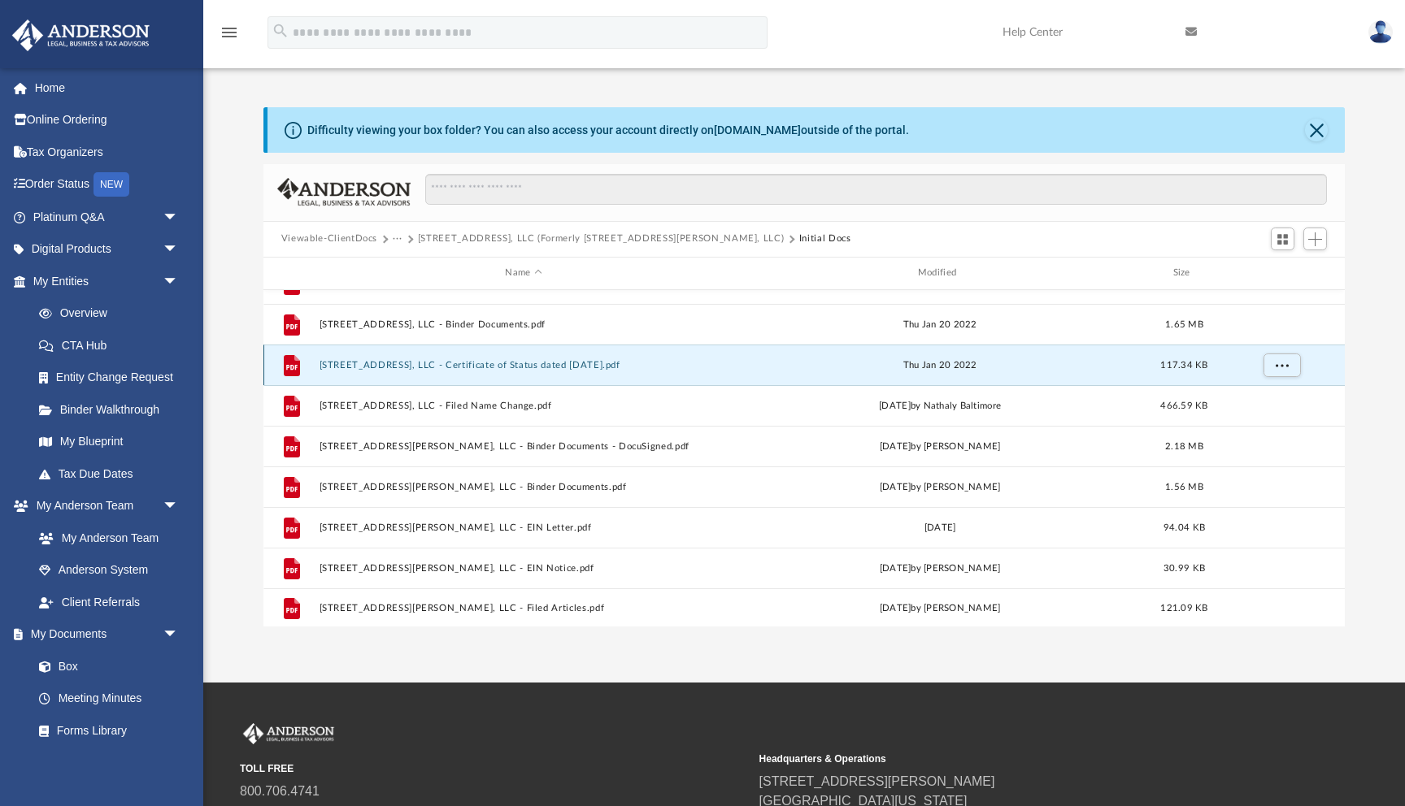
click at [490, 362] on button "[STREET_ADDRESS], LLC - Certificate of Status dated [DATE].pdf" at bounding box center [523, 365] width 409 height 11
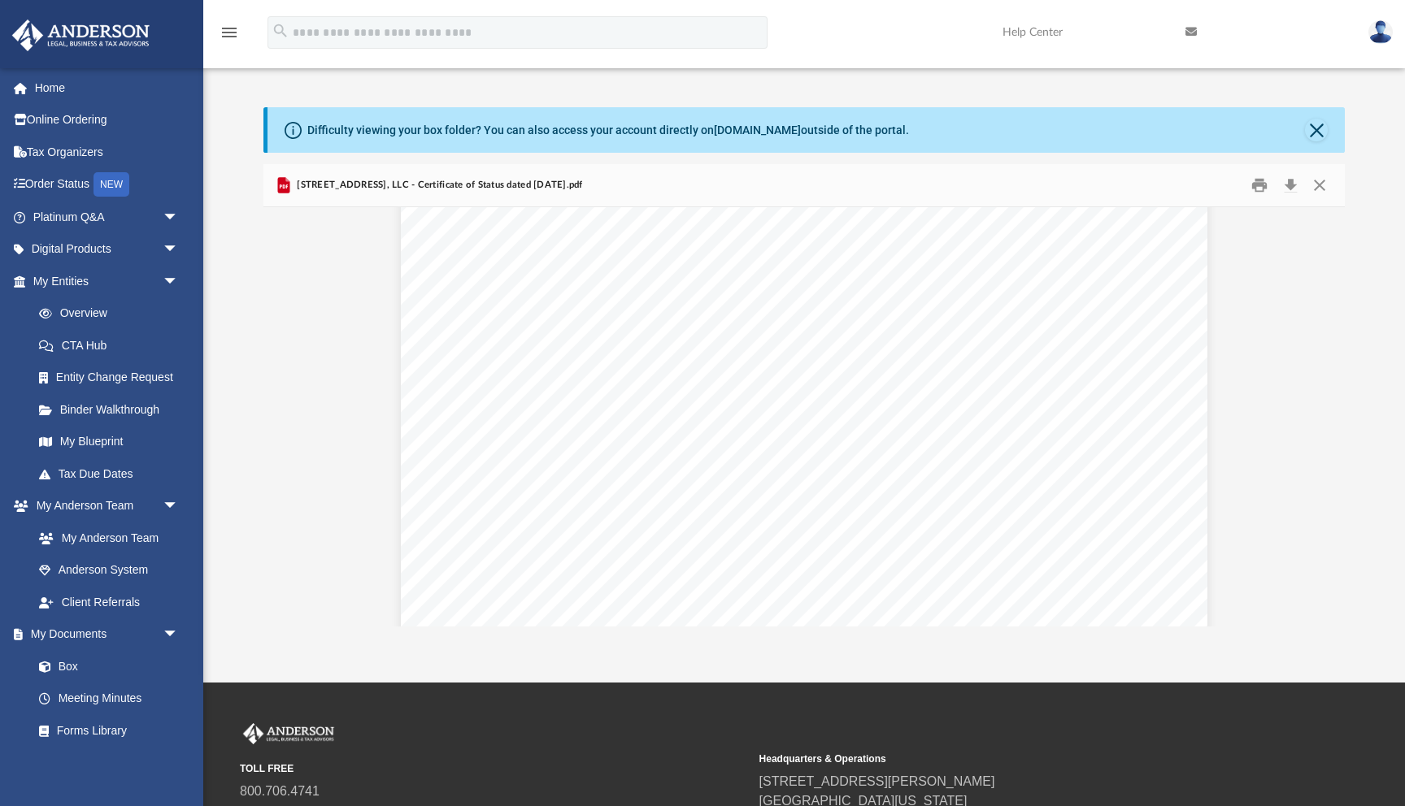
scroll to position [227, 0]
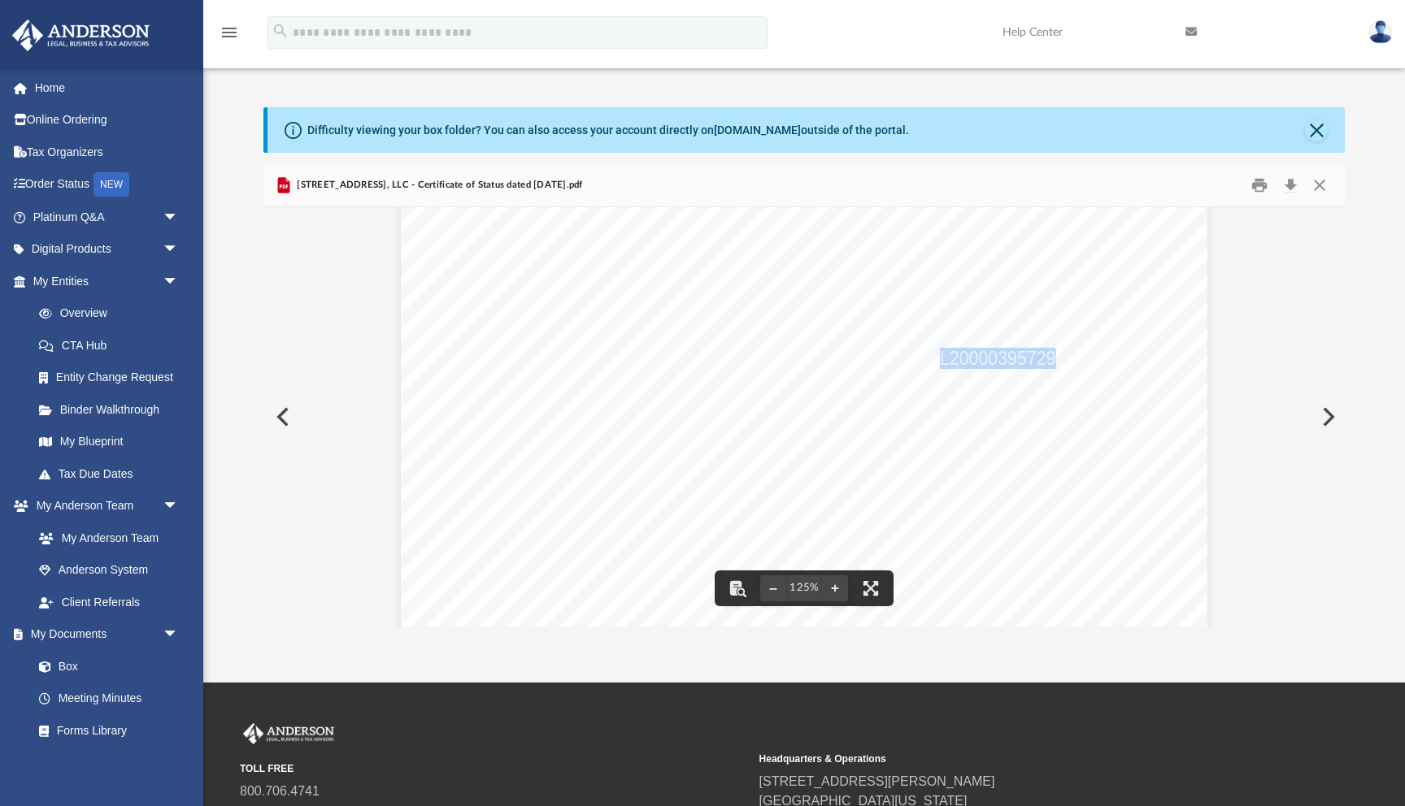
drag, startPoint x: 941, startPoint y: 357, endPoint x: 1053, endPoint y: 354, distance: 111.4
click at [1053, 354] on span "L20000395729." at bounding box center [1000, 359] width 120 height 19
click at [1319, 182] on button "Close" at bounding box center [1319, 184] width 29 height 25
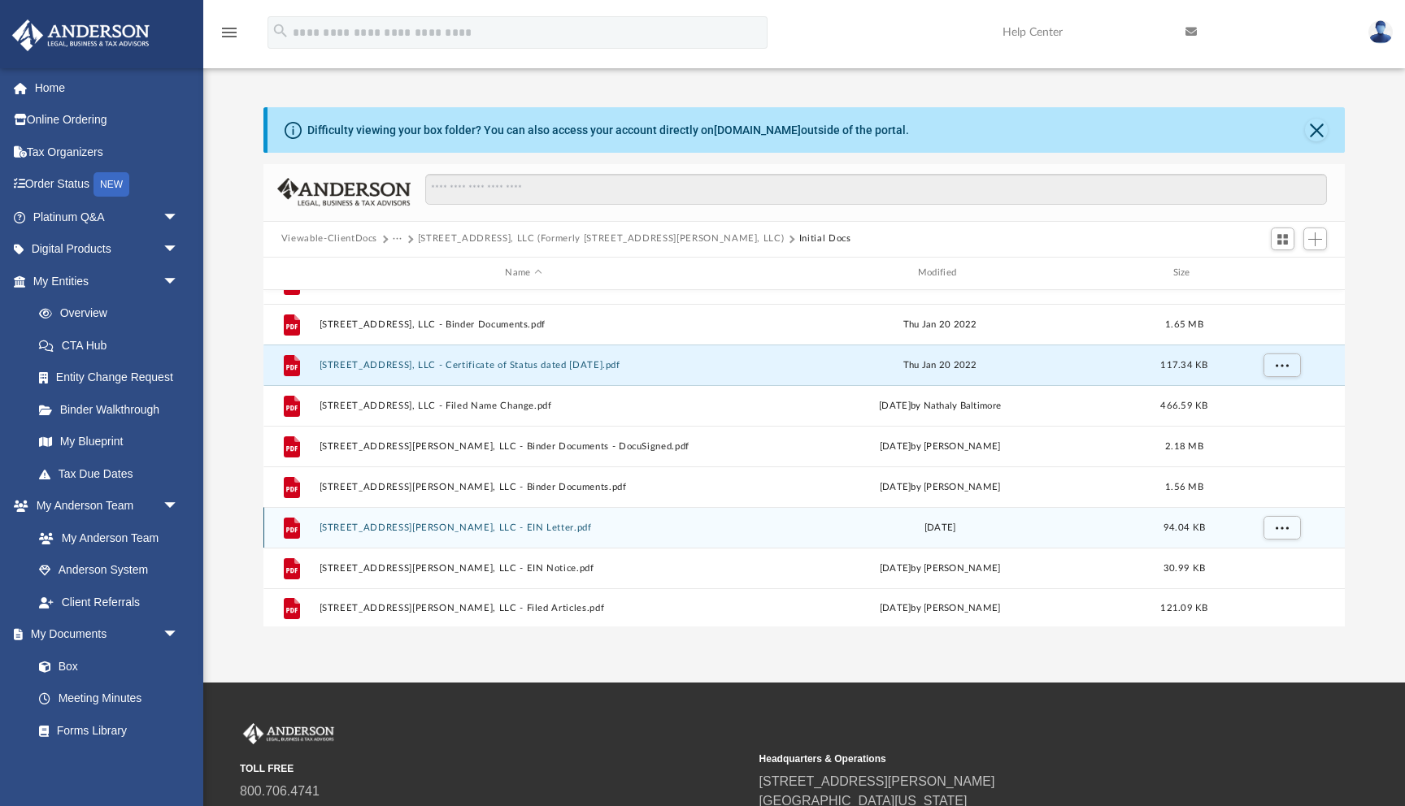
click at [475, 524] on button "[STREET_ADDRESS][PERSON_NAME], LLC - EIN Letter.pdf" at bounding box center [523, 528] width 409 height 11
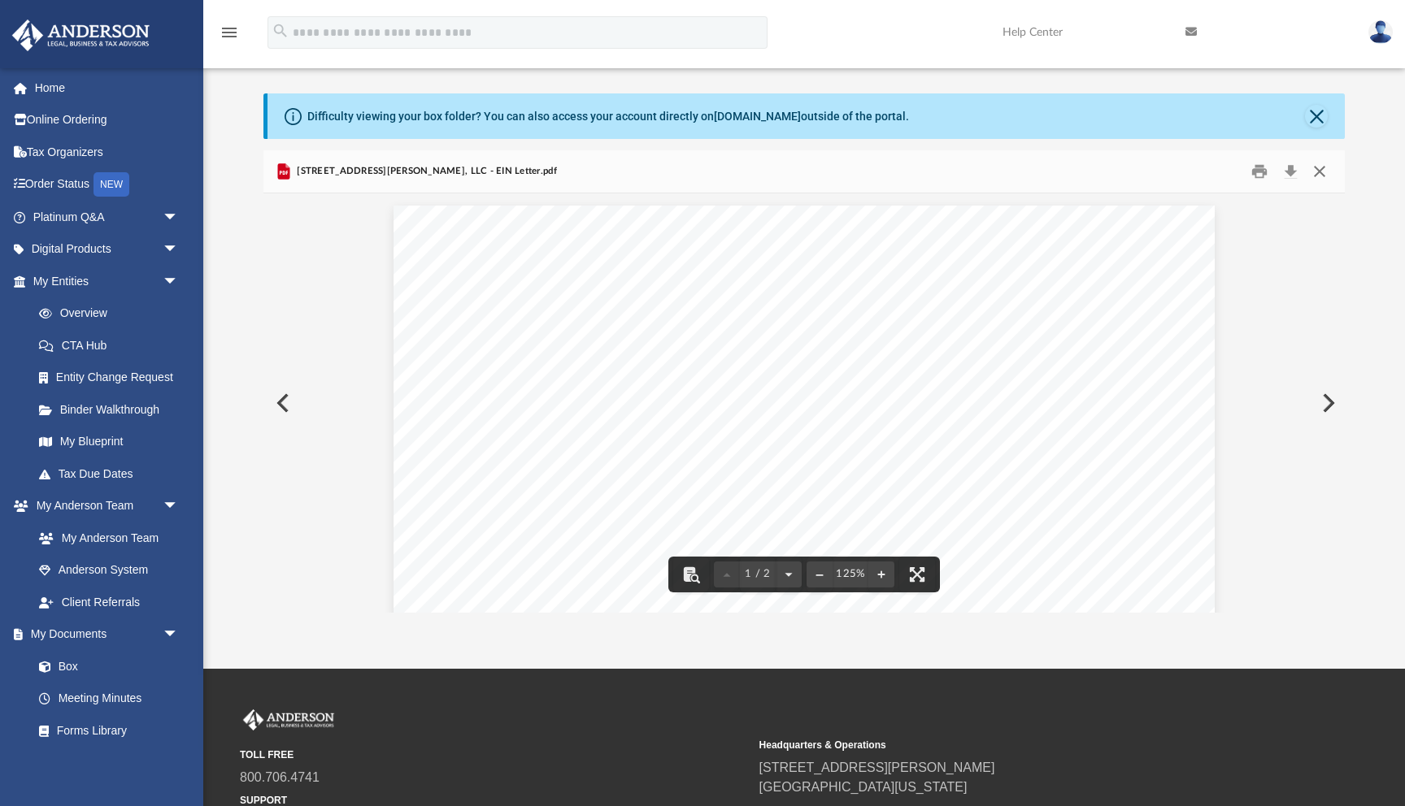
click at [1326, 171] on button "Close" at bounding box center [1319, 171] width 29 height 25
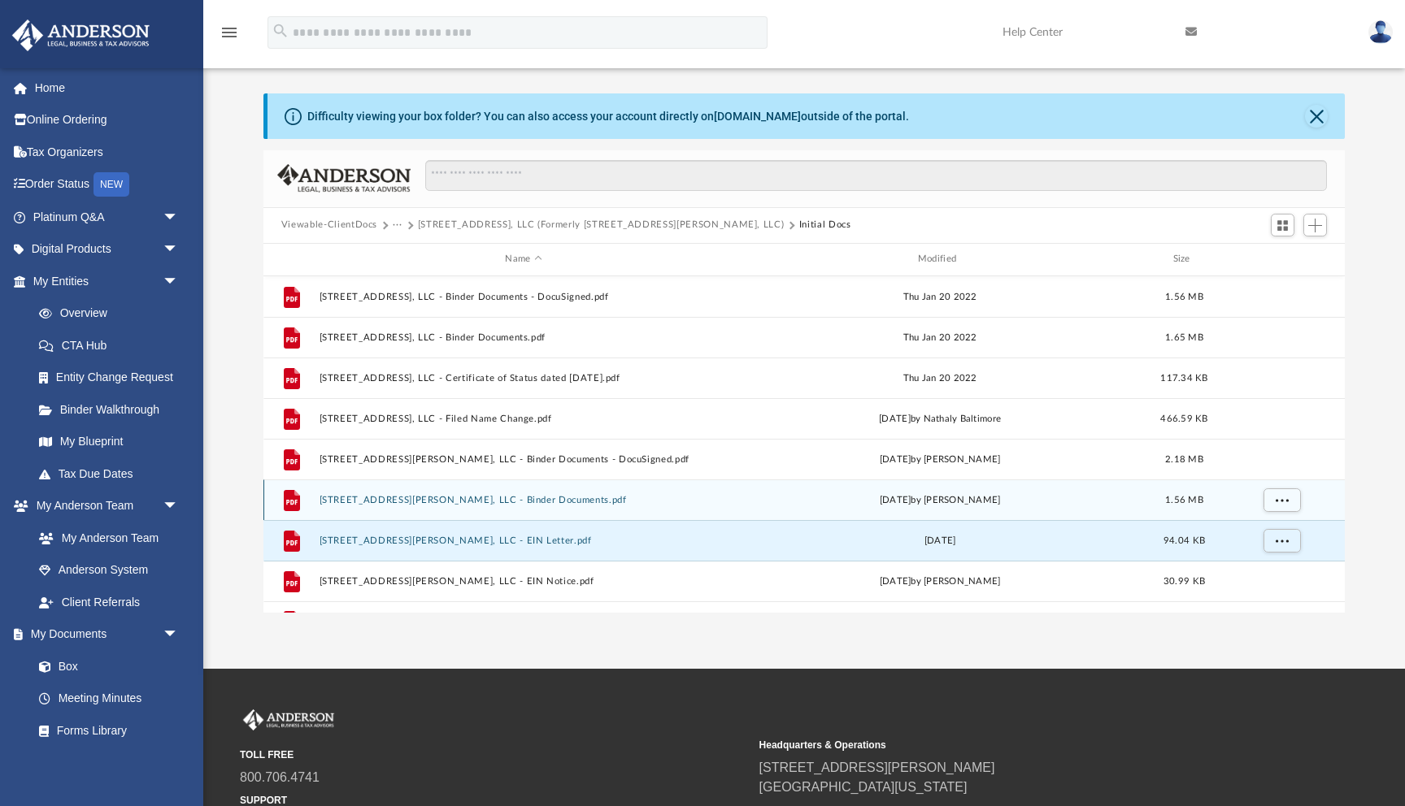
scroll to position [28, 0]
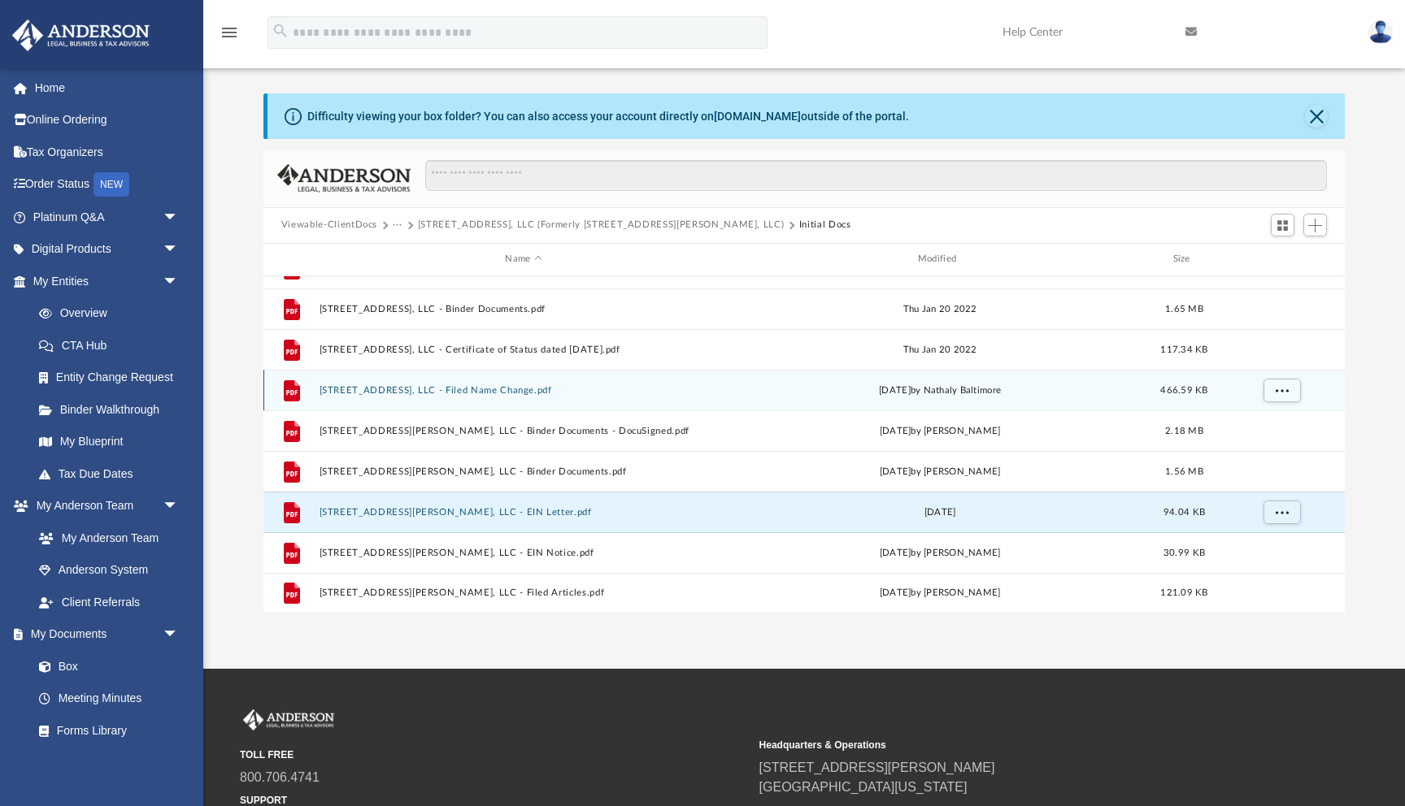
click at [459, 387] on button "[STREET_ADDRESS], LLC - Filed Name Change.pdf" at bounding box center [523, 390] width 409 height 11
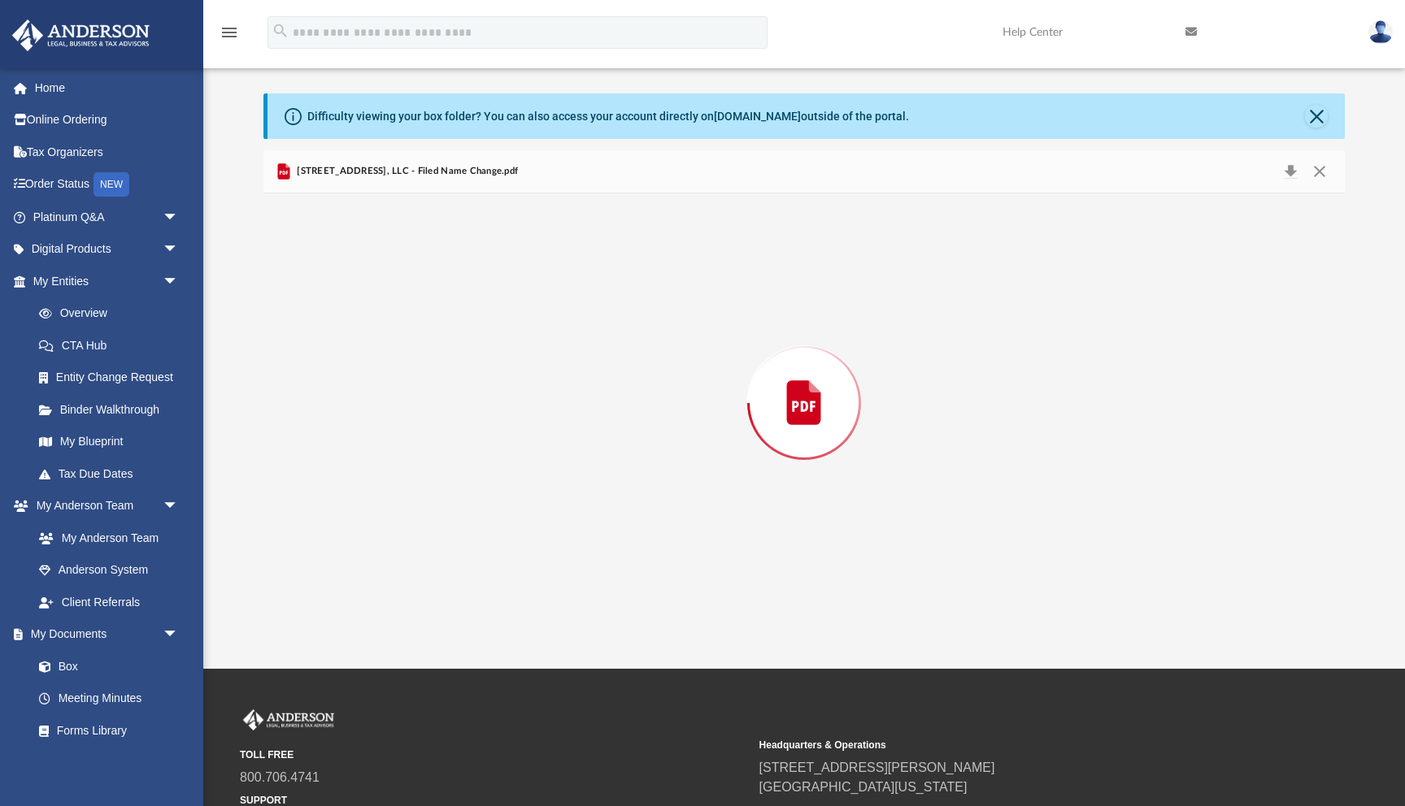
click at [459, 387] on div "Preview" at bounding box center [803, 402] width 1081 height 419
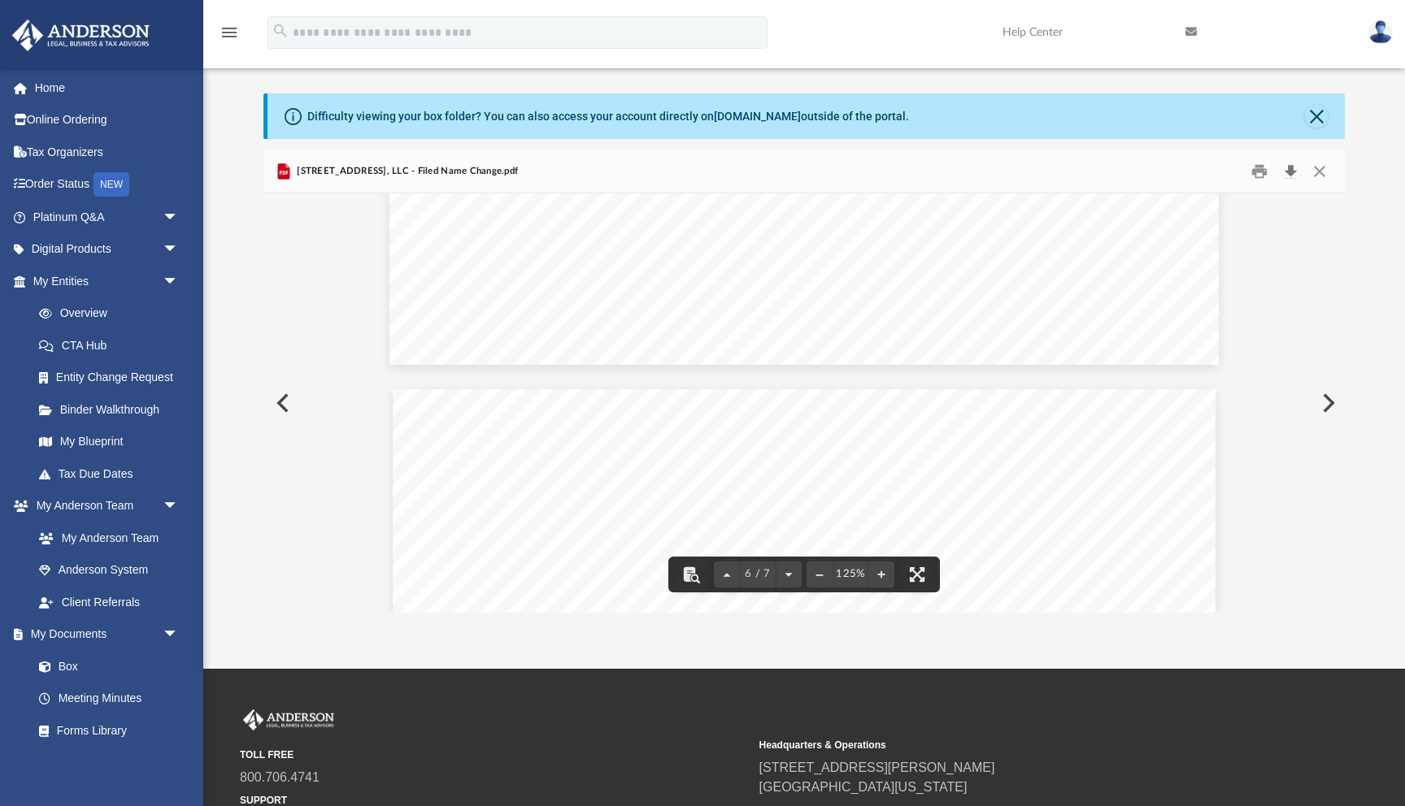
click at [1283, 173] on button "Download" at bounding box center [1290, 171] width 29 height 25
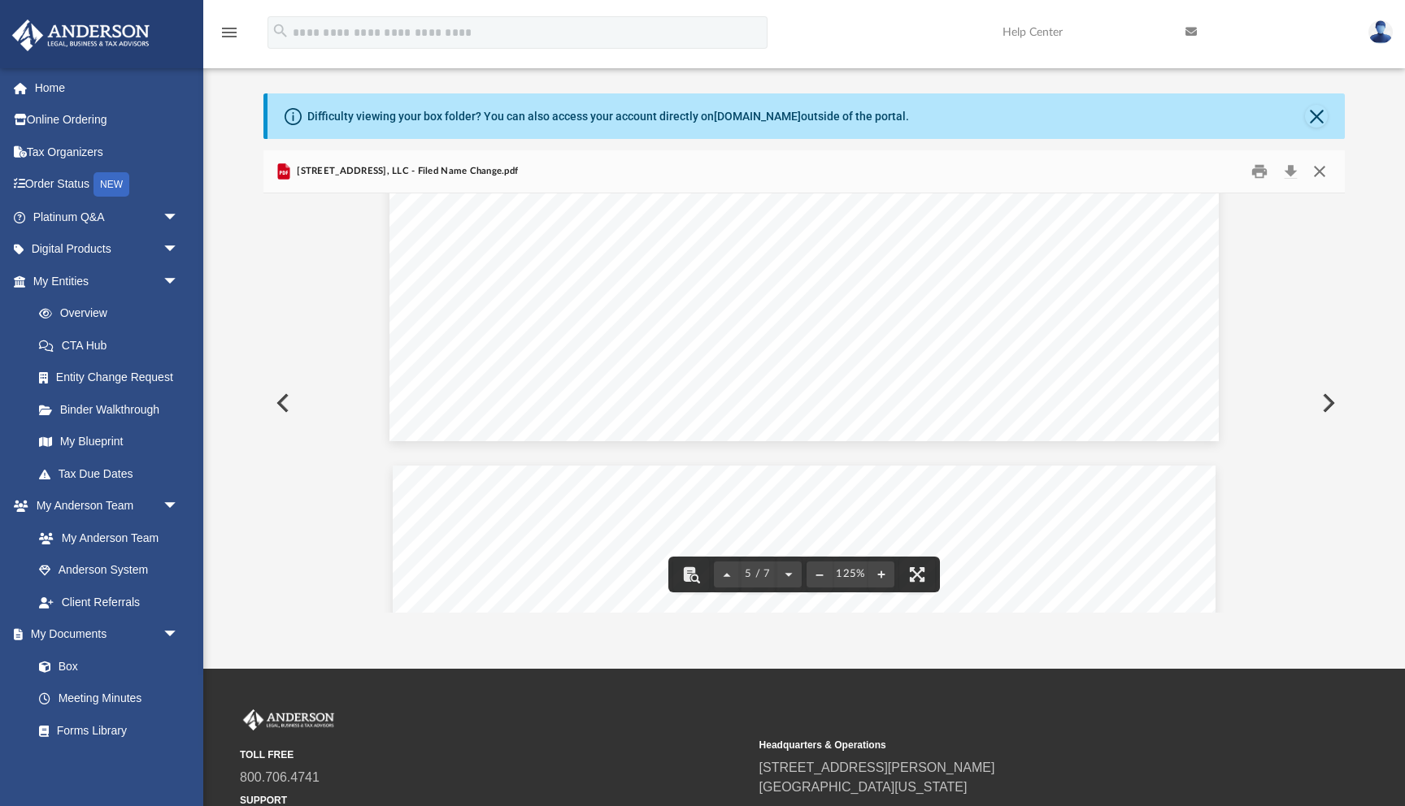
click at [1319, 169] on button "Close" at bounding box center [1319, 171] width 29 height 25
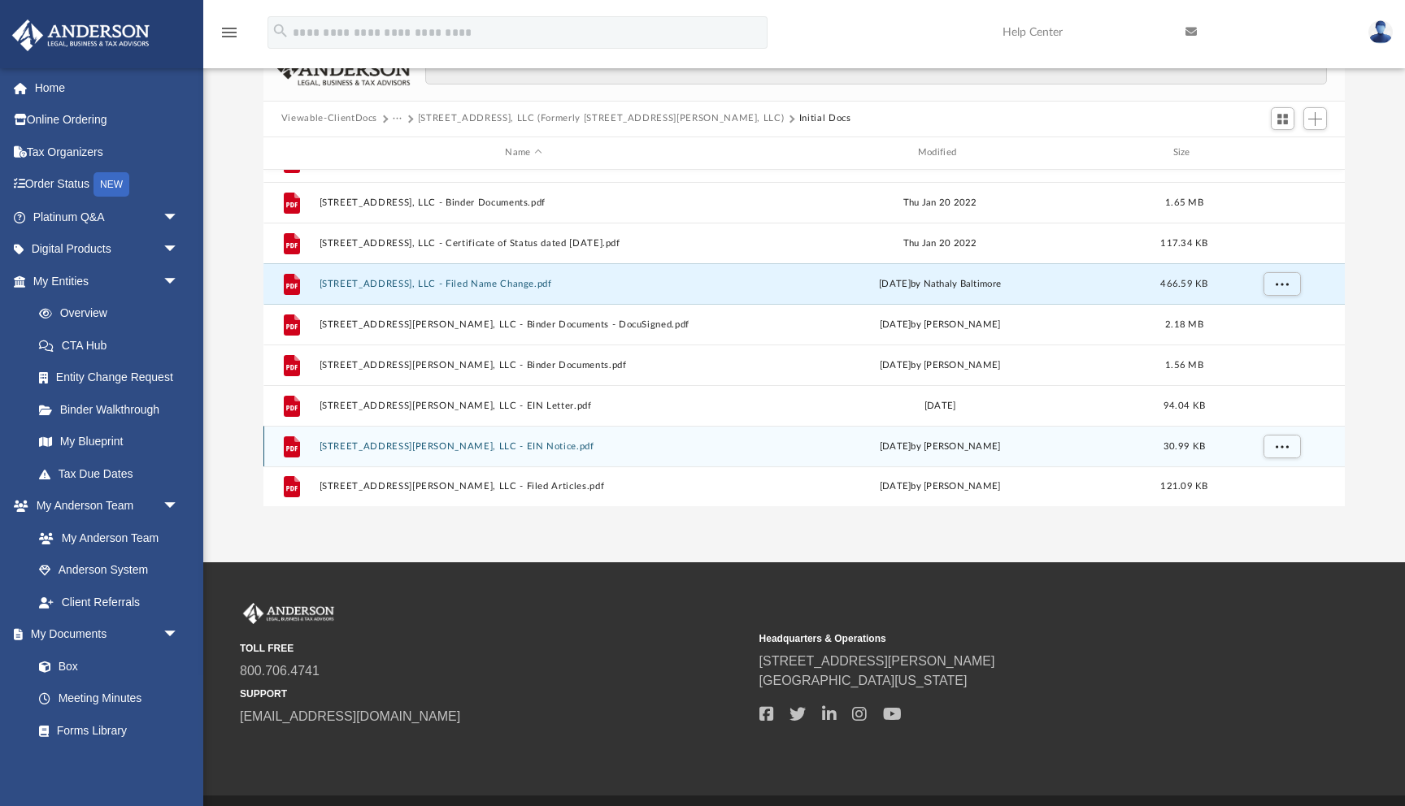
scroll to position [119, 0]
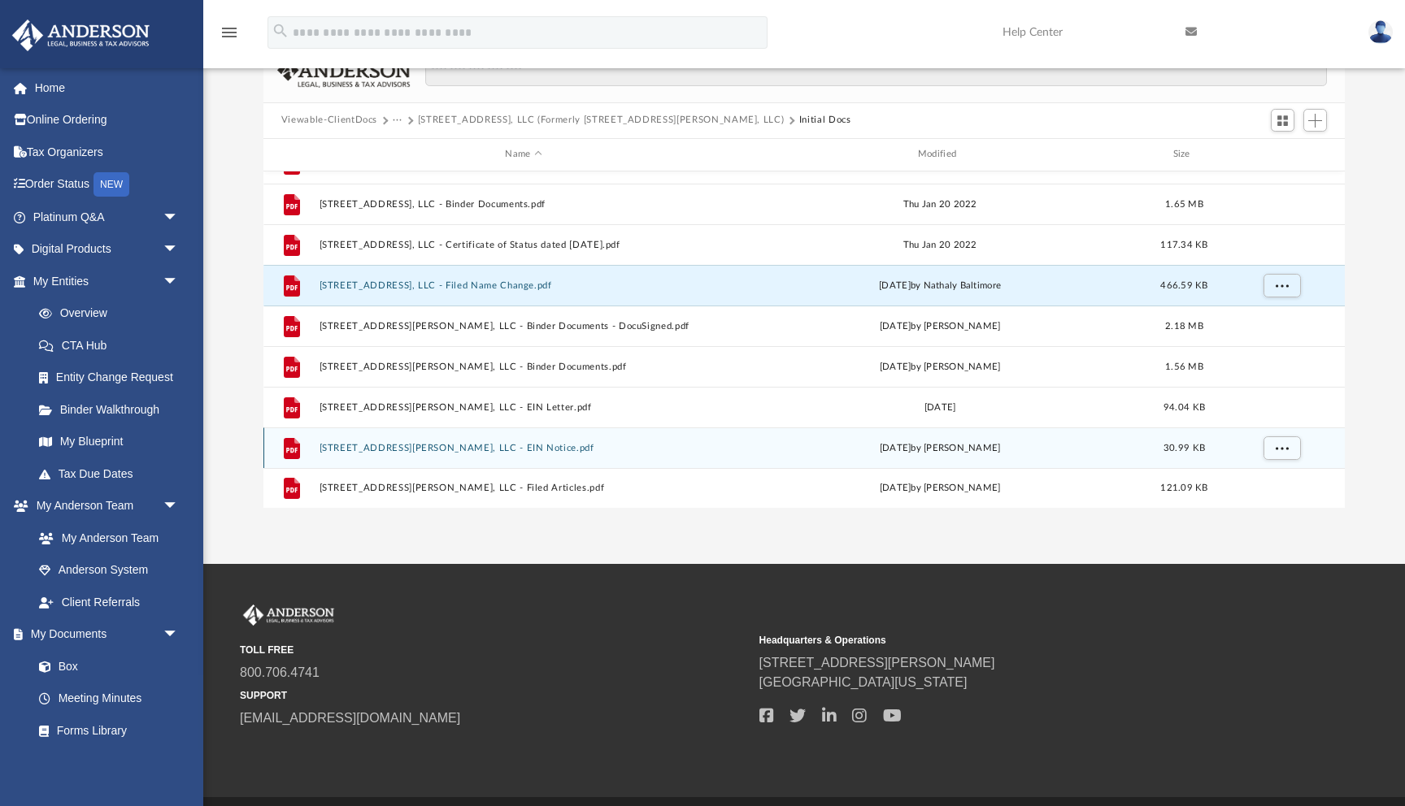
click at [463, 441] on div "File [STREET_ADDRESS][PERSON_NAME], LLC - EIN Notice.pdf [DATE] by [PERSON_NAME…" at bounding box center [803, 448] width 1081 height 41
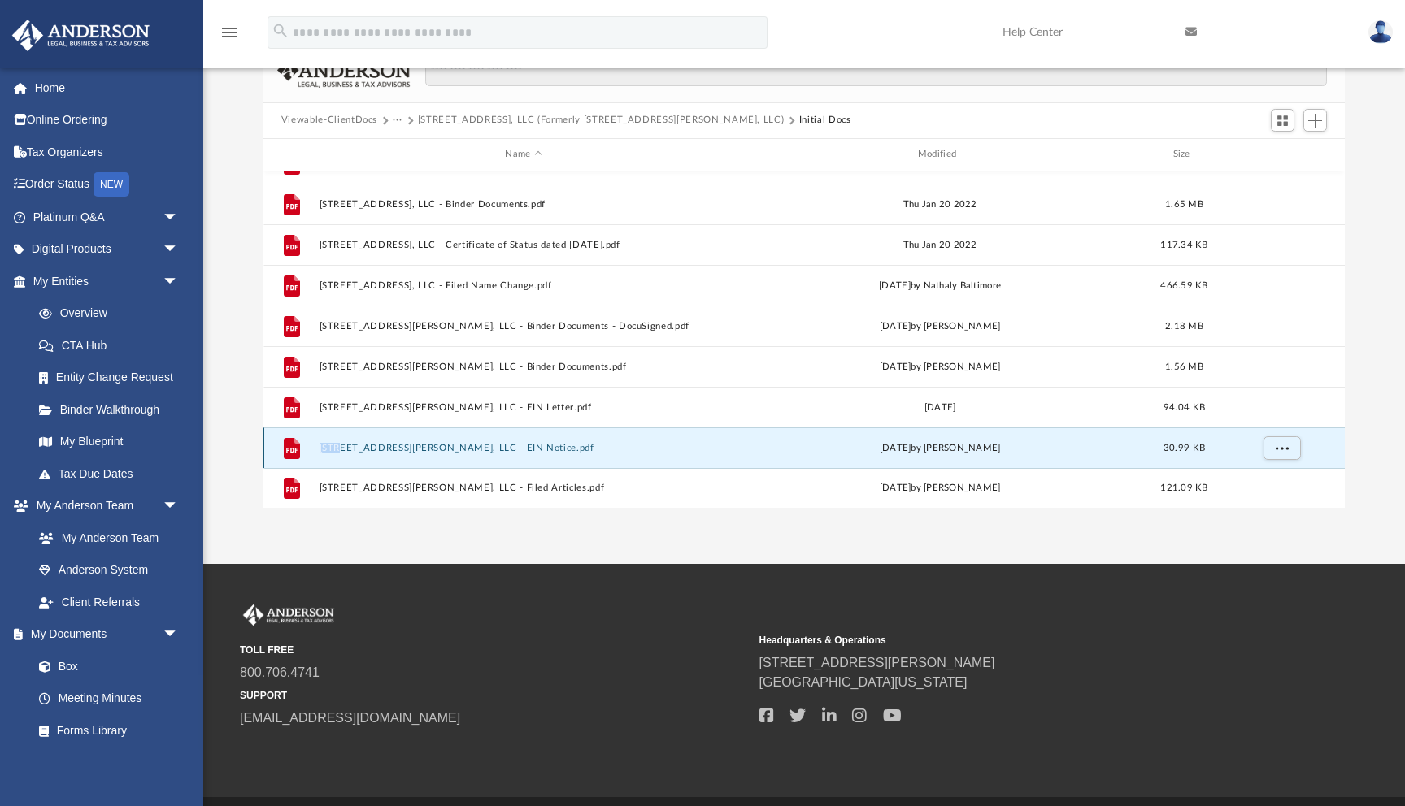
click at [463, 441] on div "File [STREET_ADDRESS][PERSON_NAME], LLC - EIN Notice.pdf [DATE] by [PERSON_NAME…" at bounding box center [803, 448] width 1081 height 41
click at [458, 447] on button "[STREET_ADDRESS][PERSON_NAME], LLC - EIN Notice.pdf" at bounding box center [523, 448] width 409 height 11
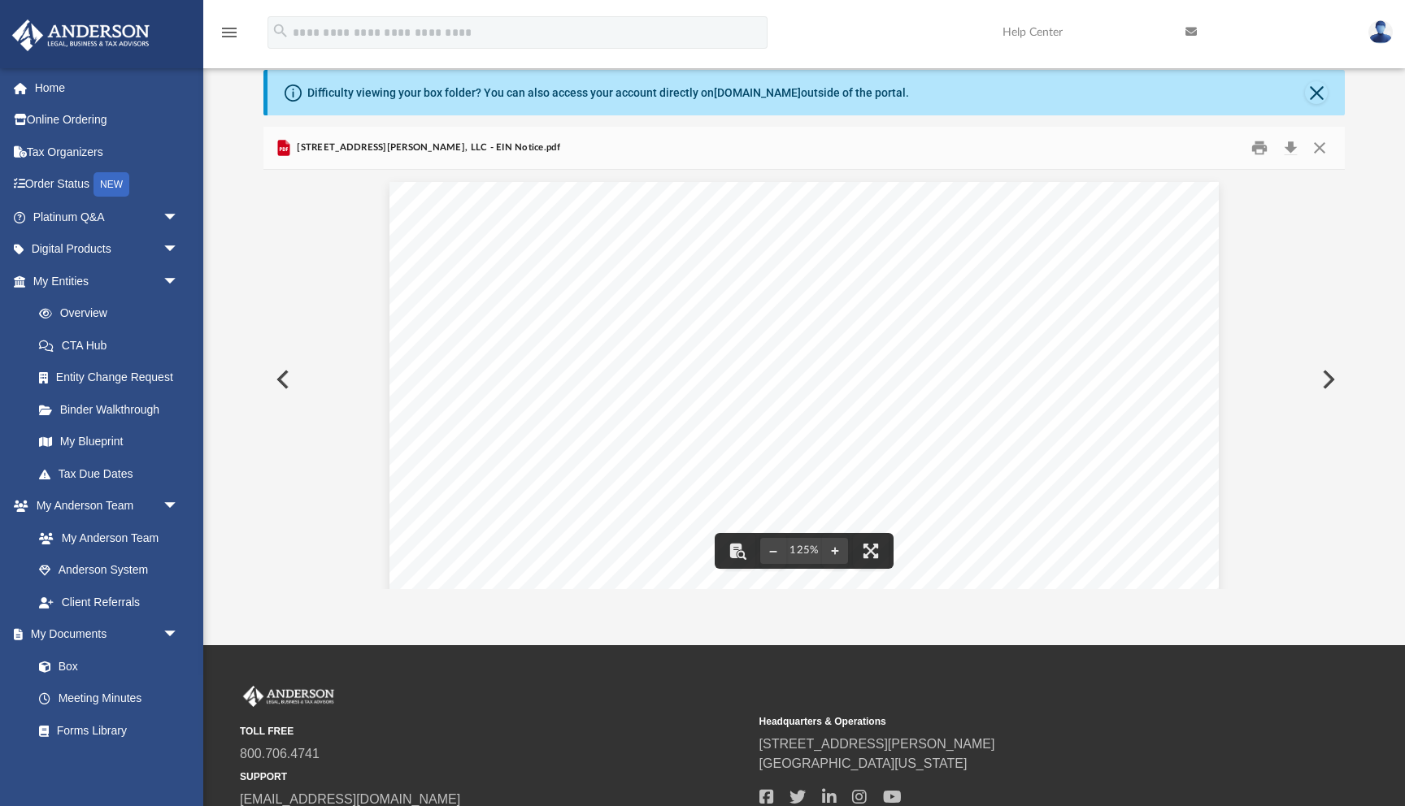
scroll to position [0, 0]
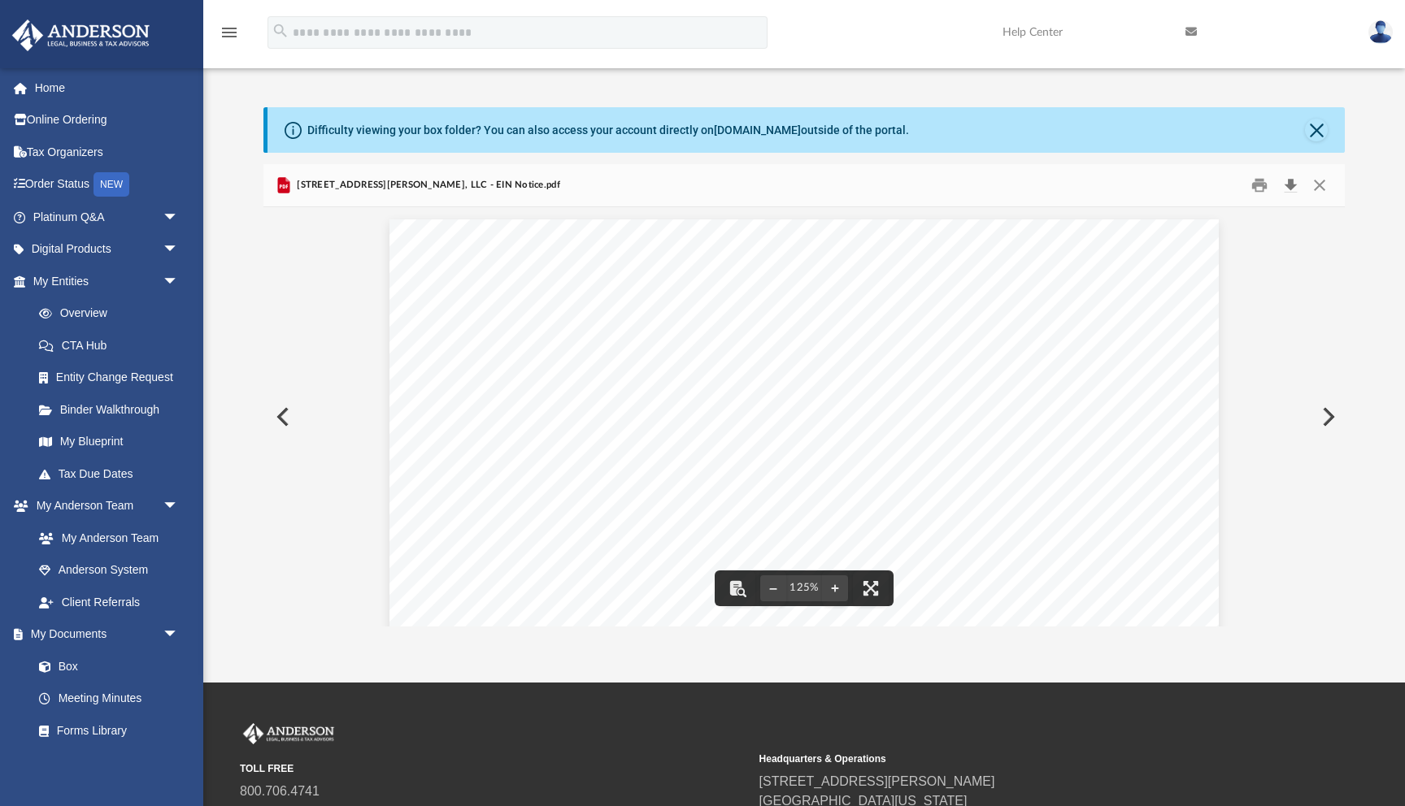
click at [1290, 185] on button "Download" at bounding box center [1290, 184] width 29 height 25
click at [1315, 187] on button "Close" at bounding box center [1319, 184] width 29 height 25
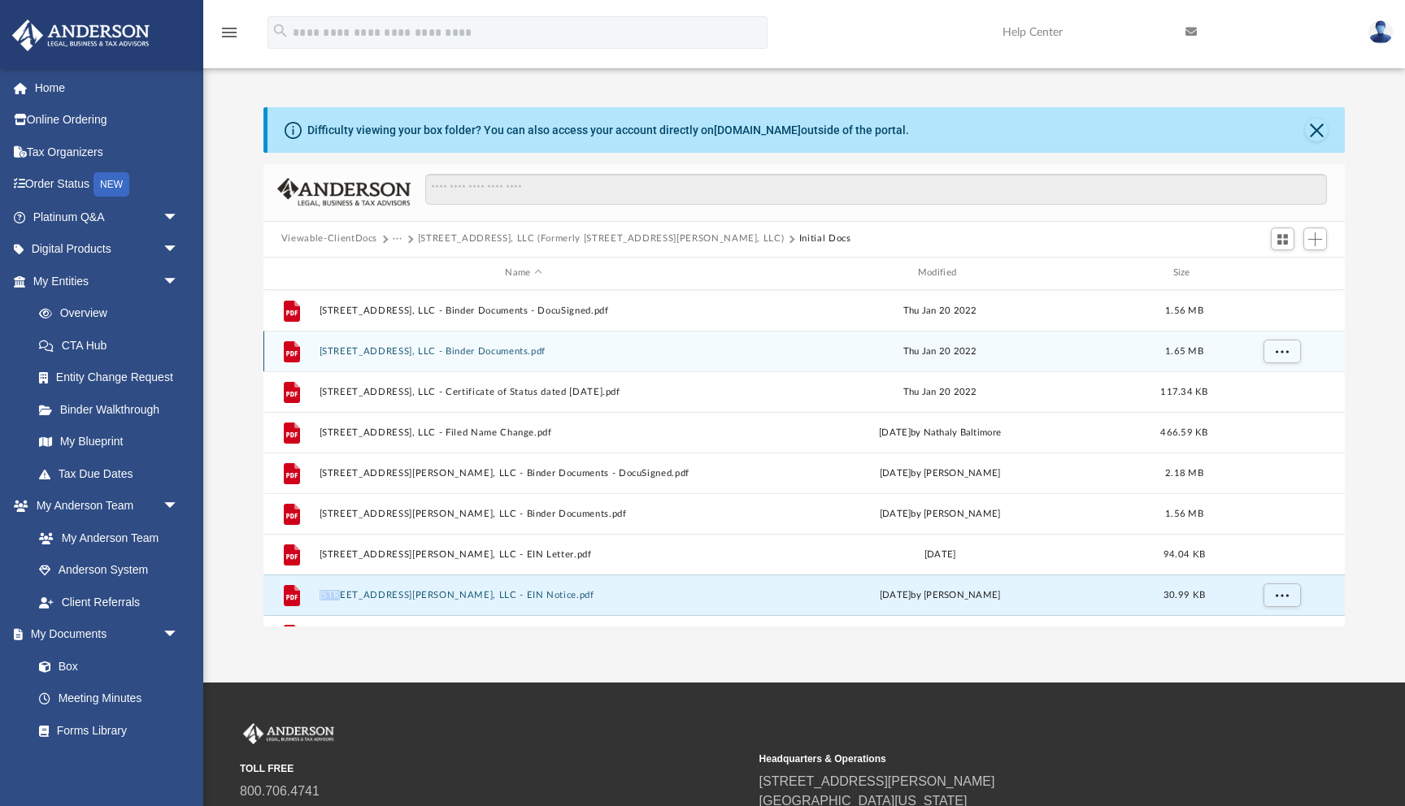
click at [480, 347] on button "[STREET_ADDRESS], LLC - Binder Documents.pdf" at bounding box center [523, 351] width 409 height 11
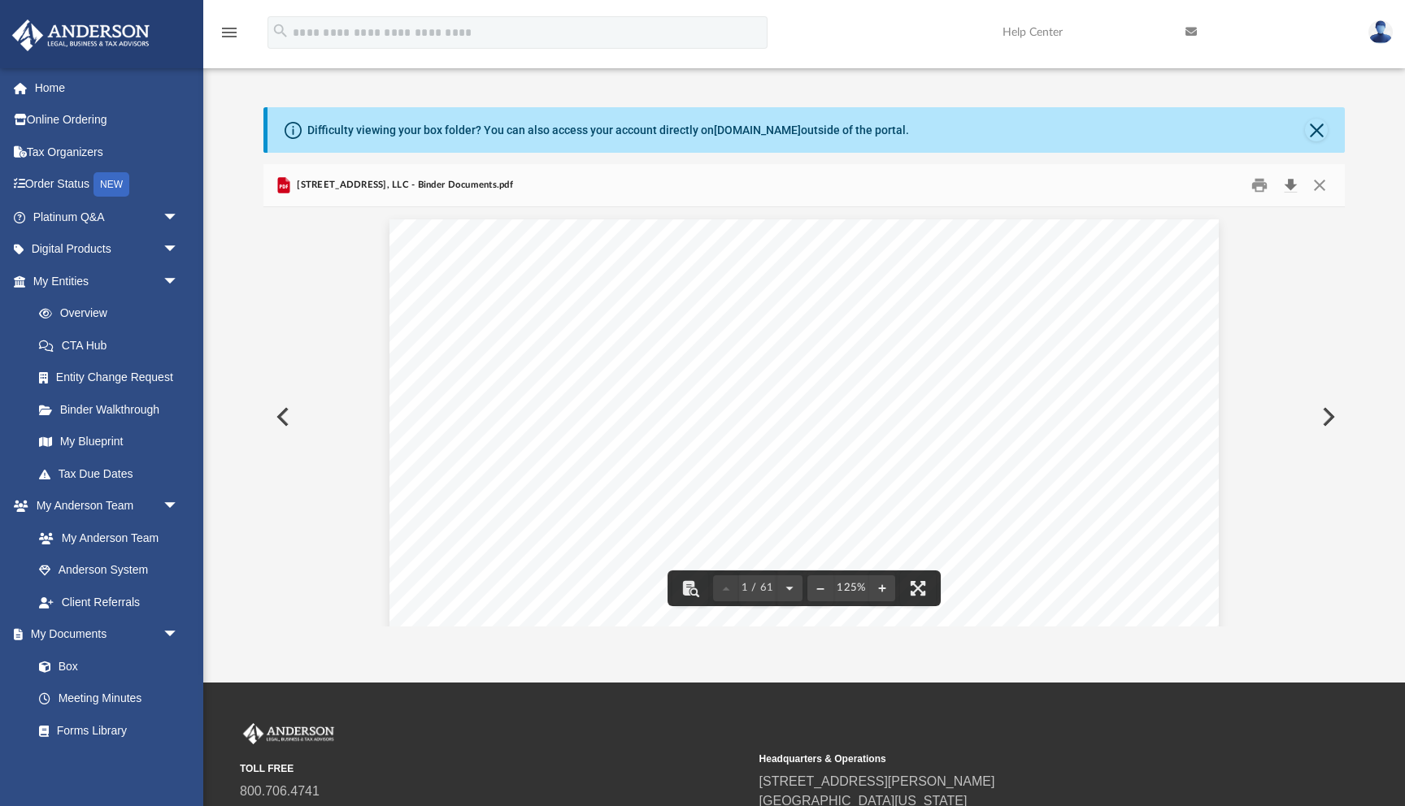
click at [1288, 189] on button "Download" at bounding box center [1290, 184] width 29 height 25
click at [1315, 193] on button "Close" at bounding box center [1319, 184] width 29 height 25
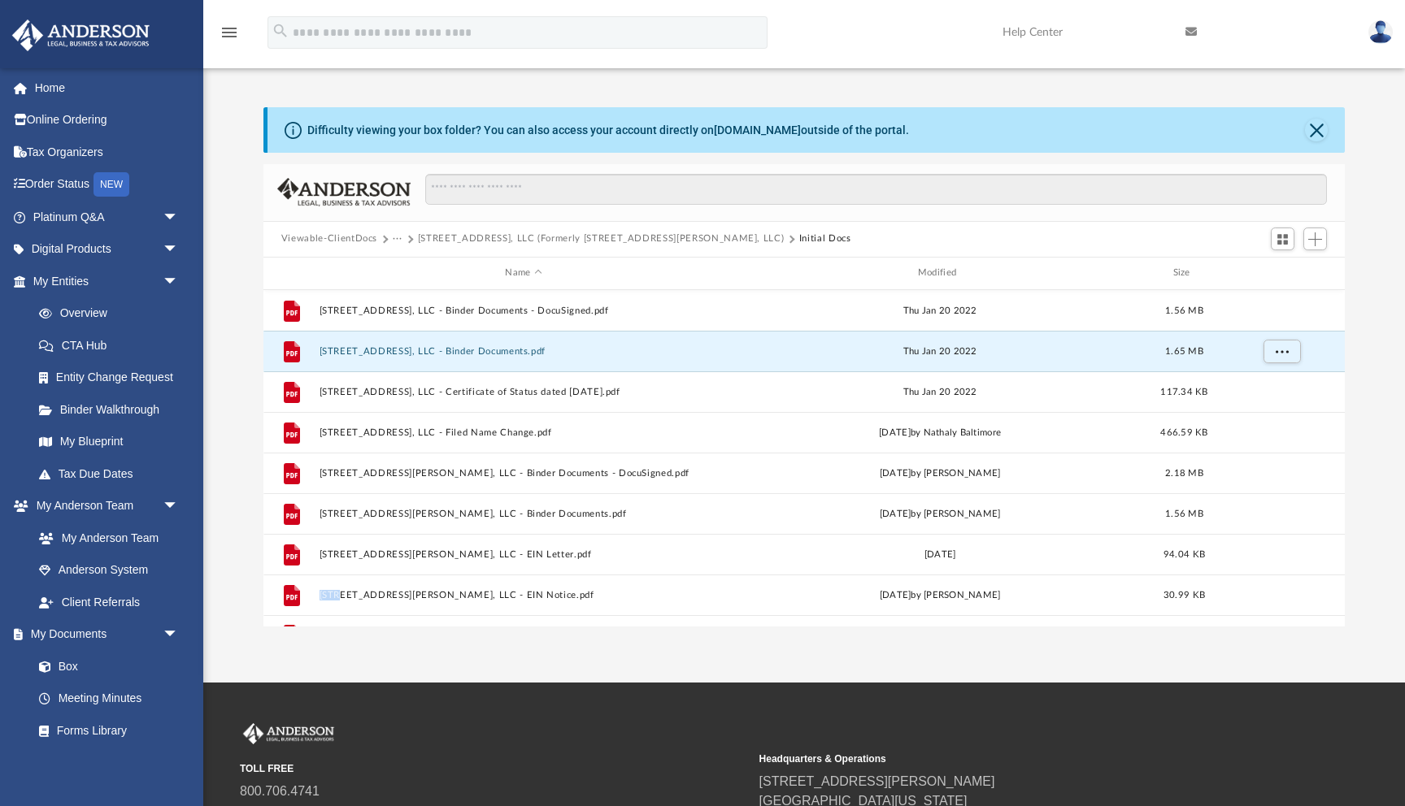
click at [372, 240] on button "Viewable-ClientDocs" at bounding box center [329, 239] width 96 height 15
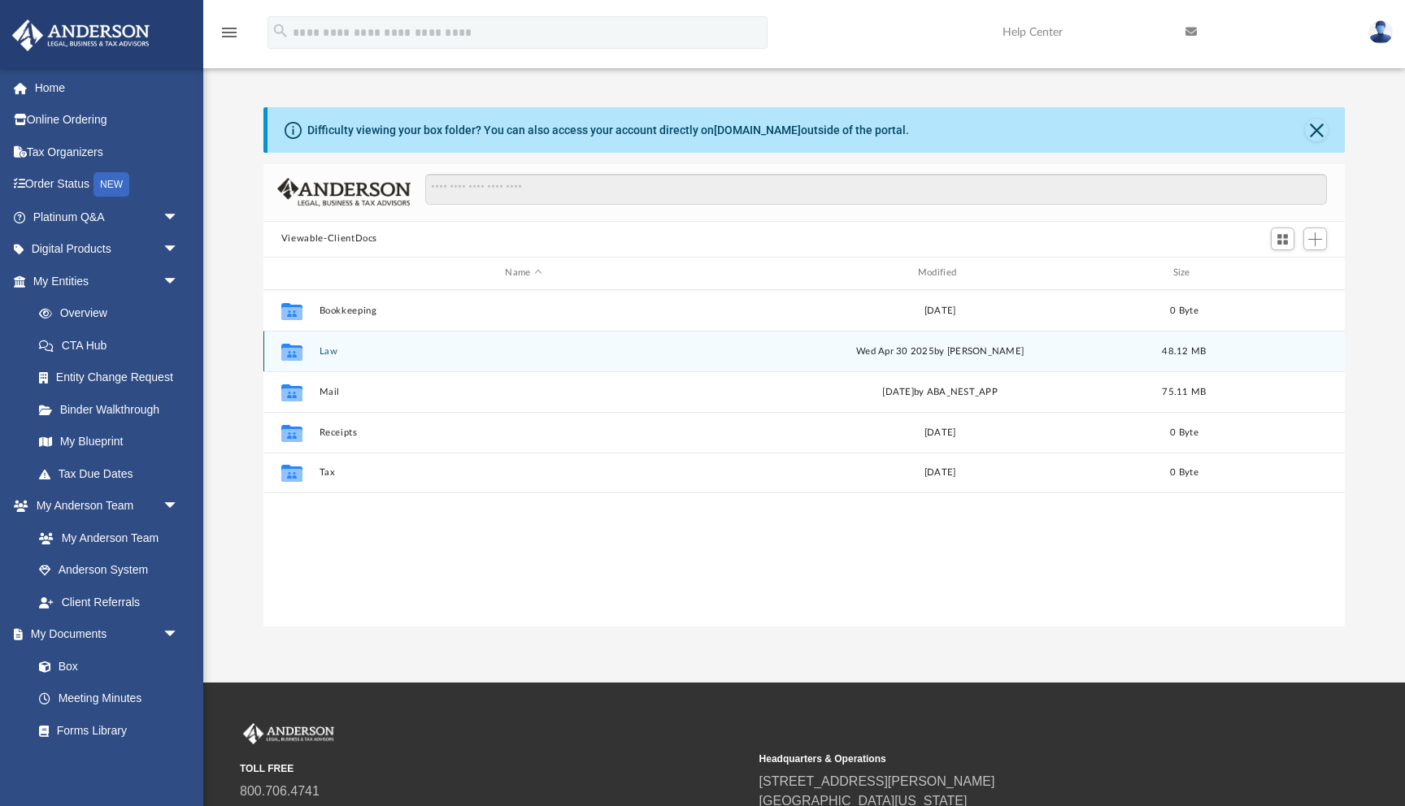
click at [298, 358] on icon "grid" at bounding box center [291, 353] width 21 height 13
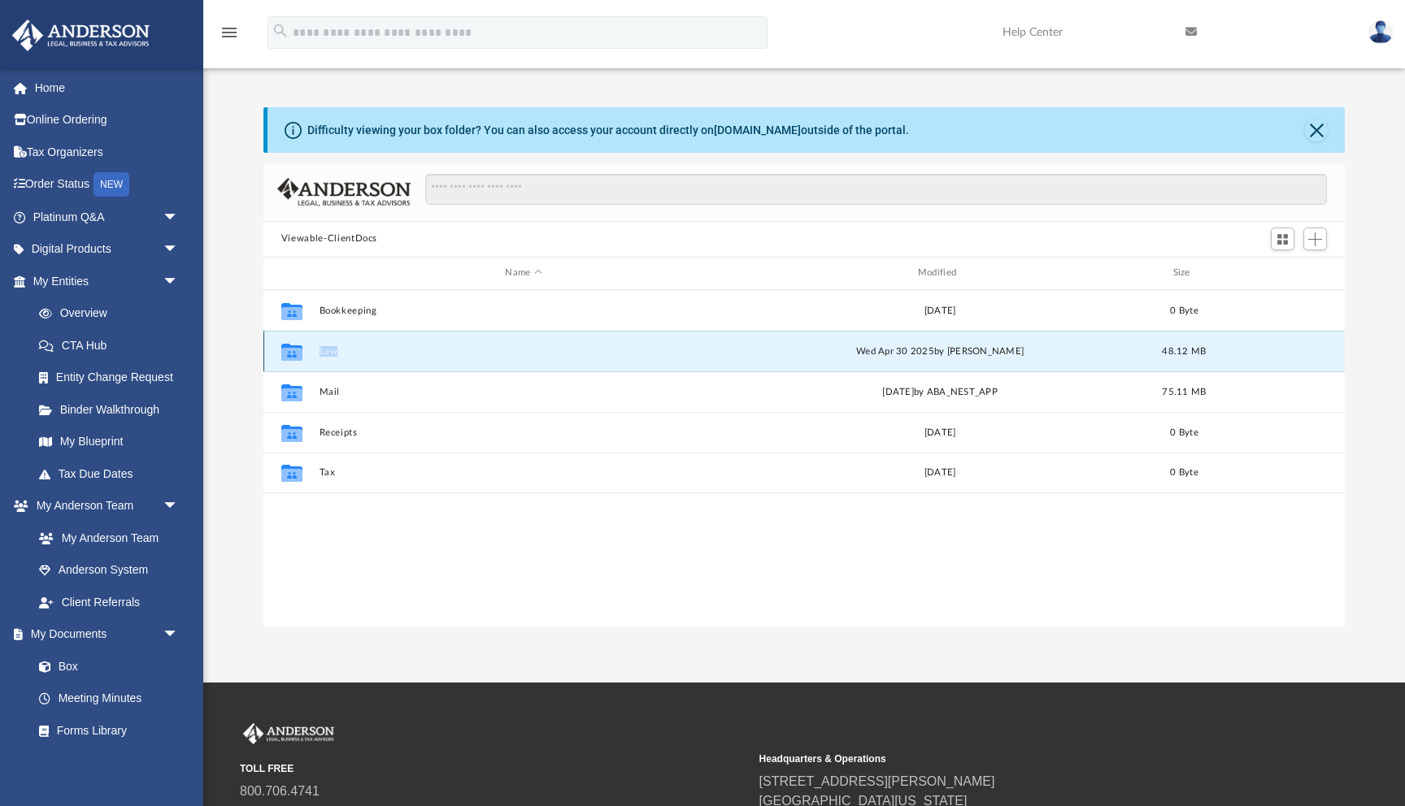
click at [298, 358] on icon "grid" at bounding box center [291, 353] width 21 height 13
click at [324, 353] on button "Law" at bounding box center [523, 351] width 409 height 11
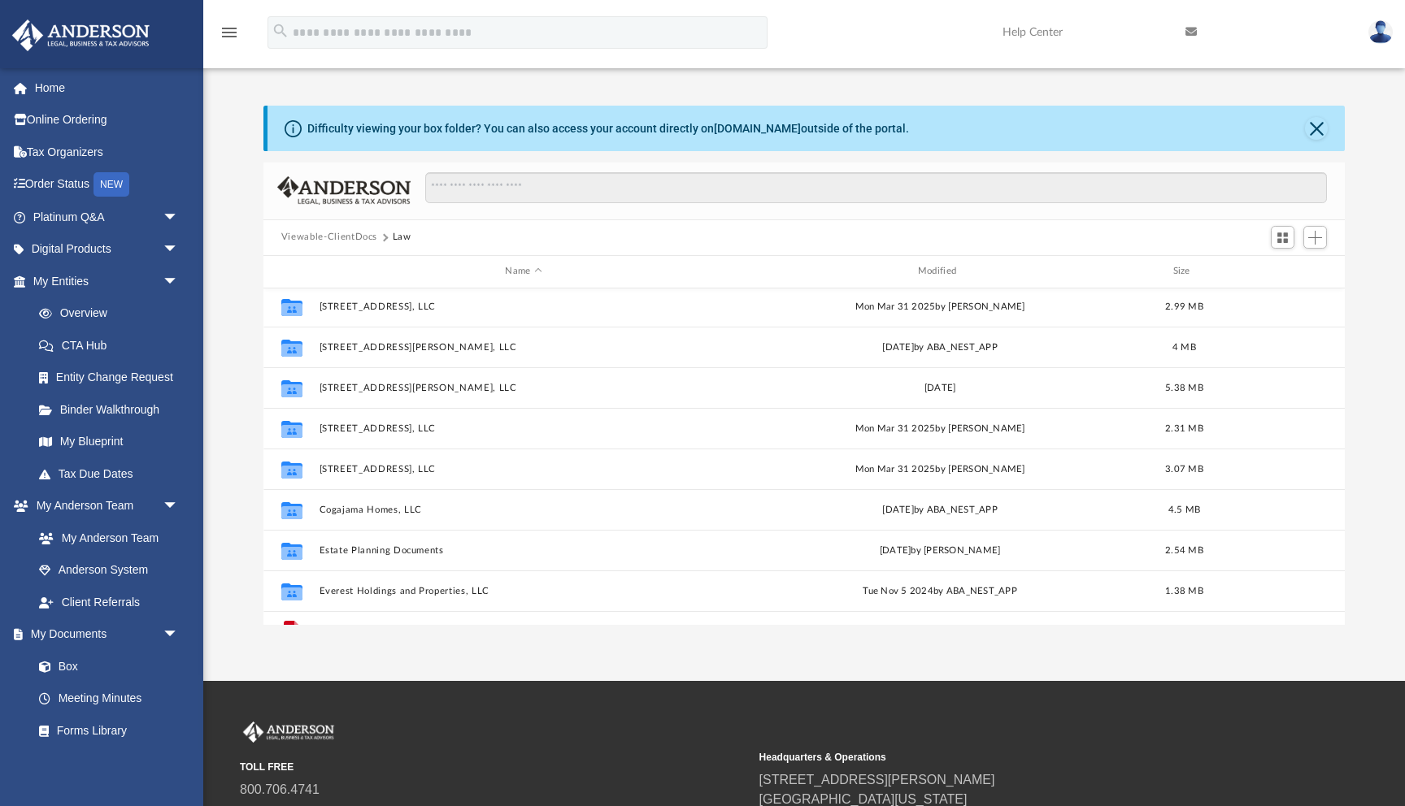
scroll to position [232, 0]
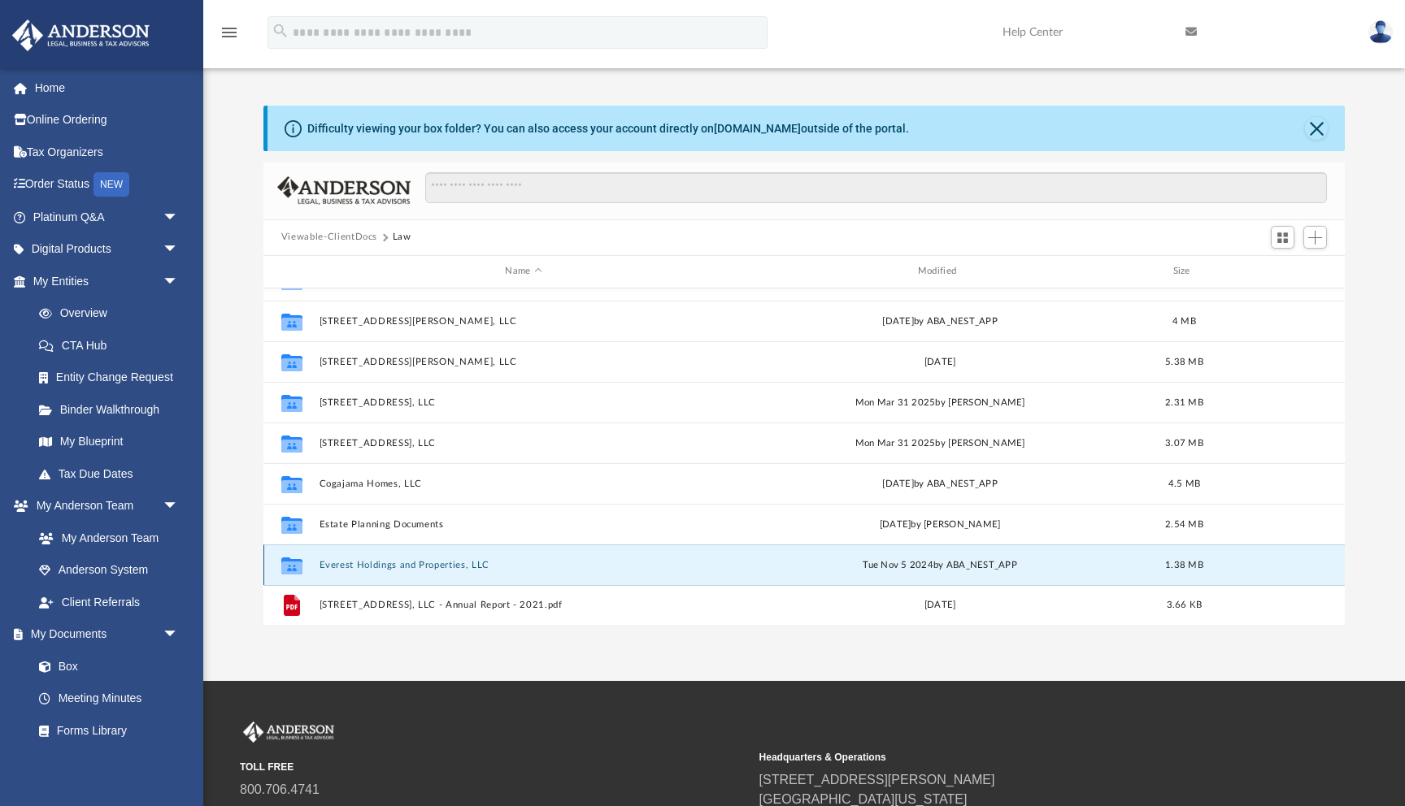
click at [366, 560] on button "Everest Holdings and Properties, LLC" at bounding box center [523, 565] width 409 height 11
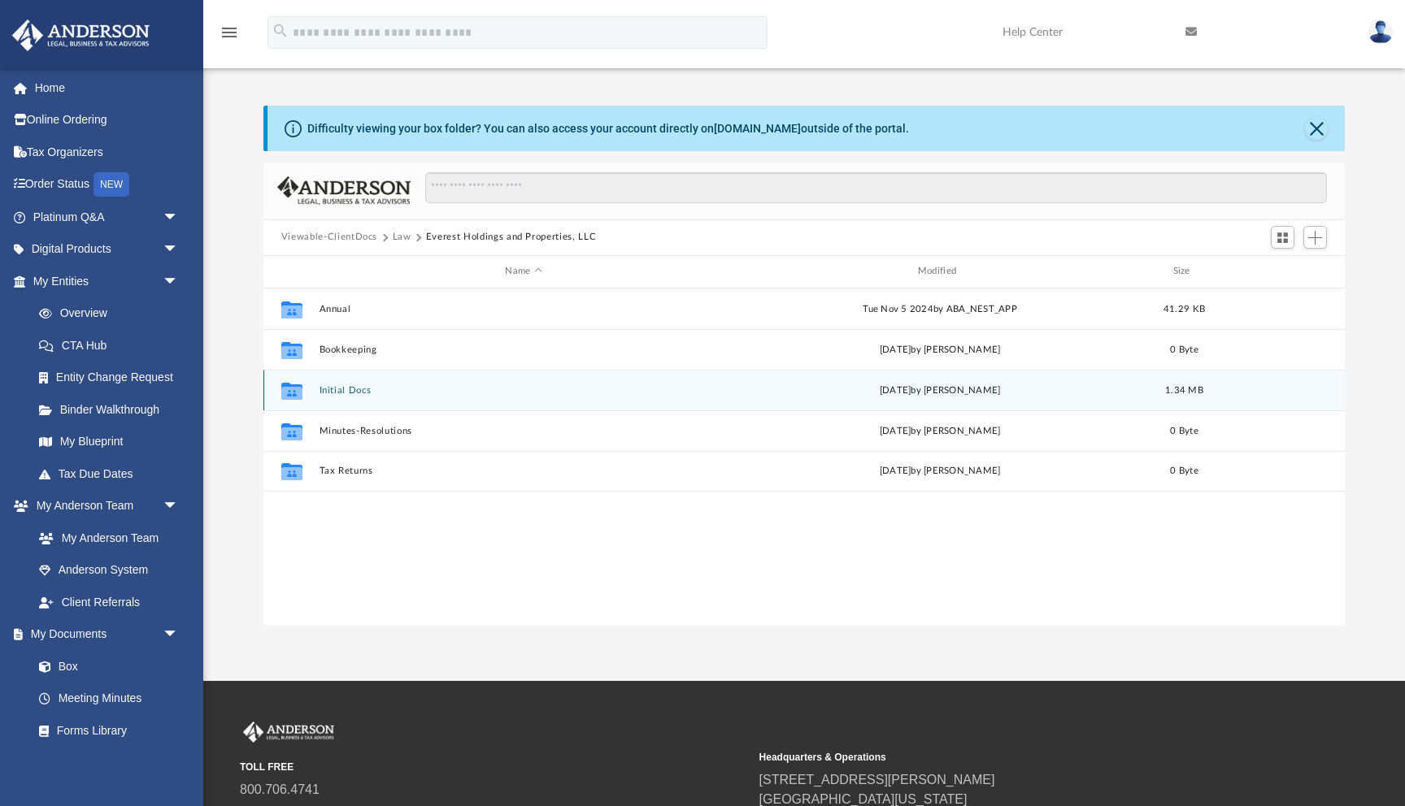
click at [345, 391] on button "Initial Docs" at bounding box center [523, 390] width 409 height 11
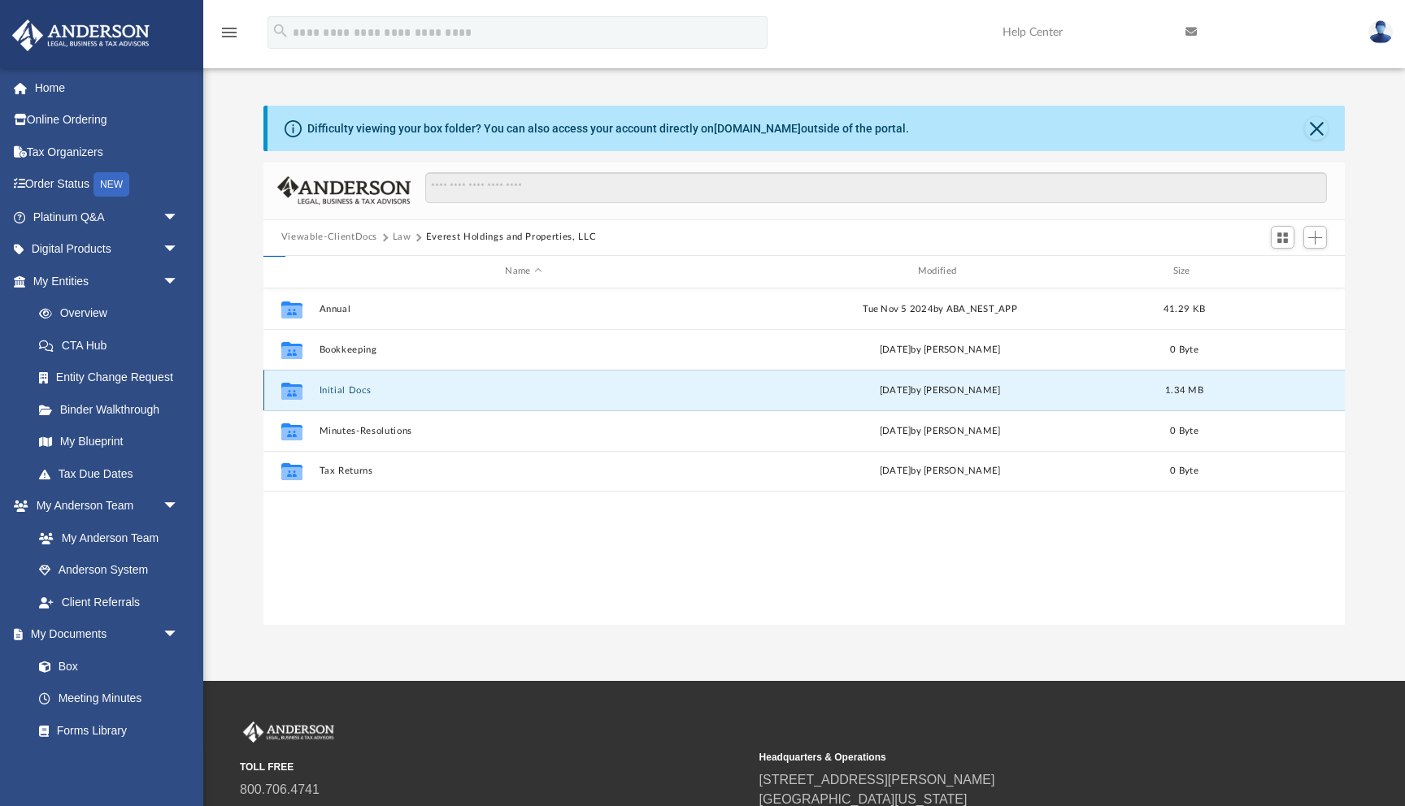
click at [345, 391] on button "Initial Docs" at bounding box center [523, 390] width 409 height 11
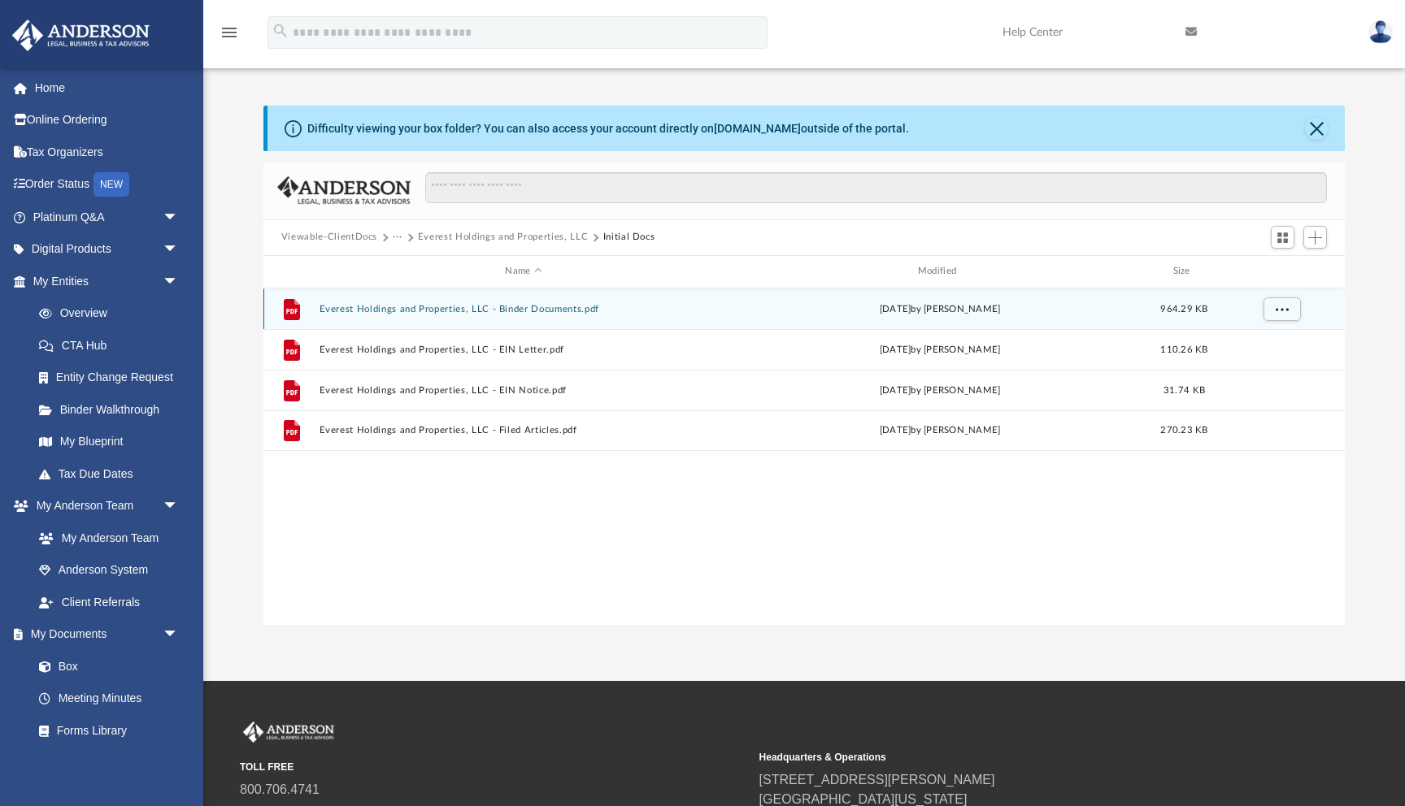
click at [422, 306] on button "Everest Holdings and Properties, LLC - Binder Documents.pdf" at bounding box center [523, 309] width 409 height 11
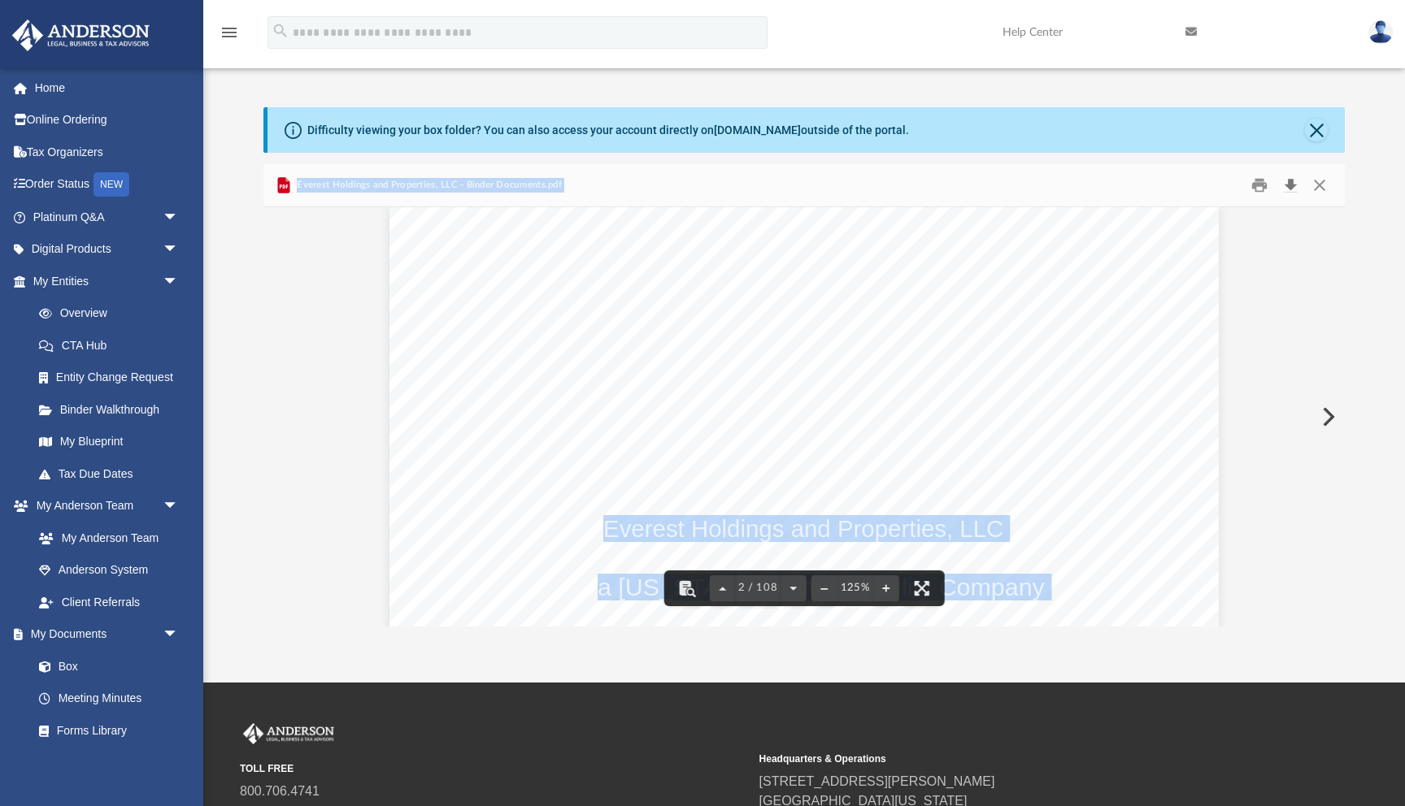
click at [1288, 185] on button "Download" at bounding box center [1290, 184] width 29 height 25
